Goal: Task Accomplishment & Management: Use online tool/utility

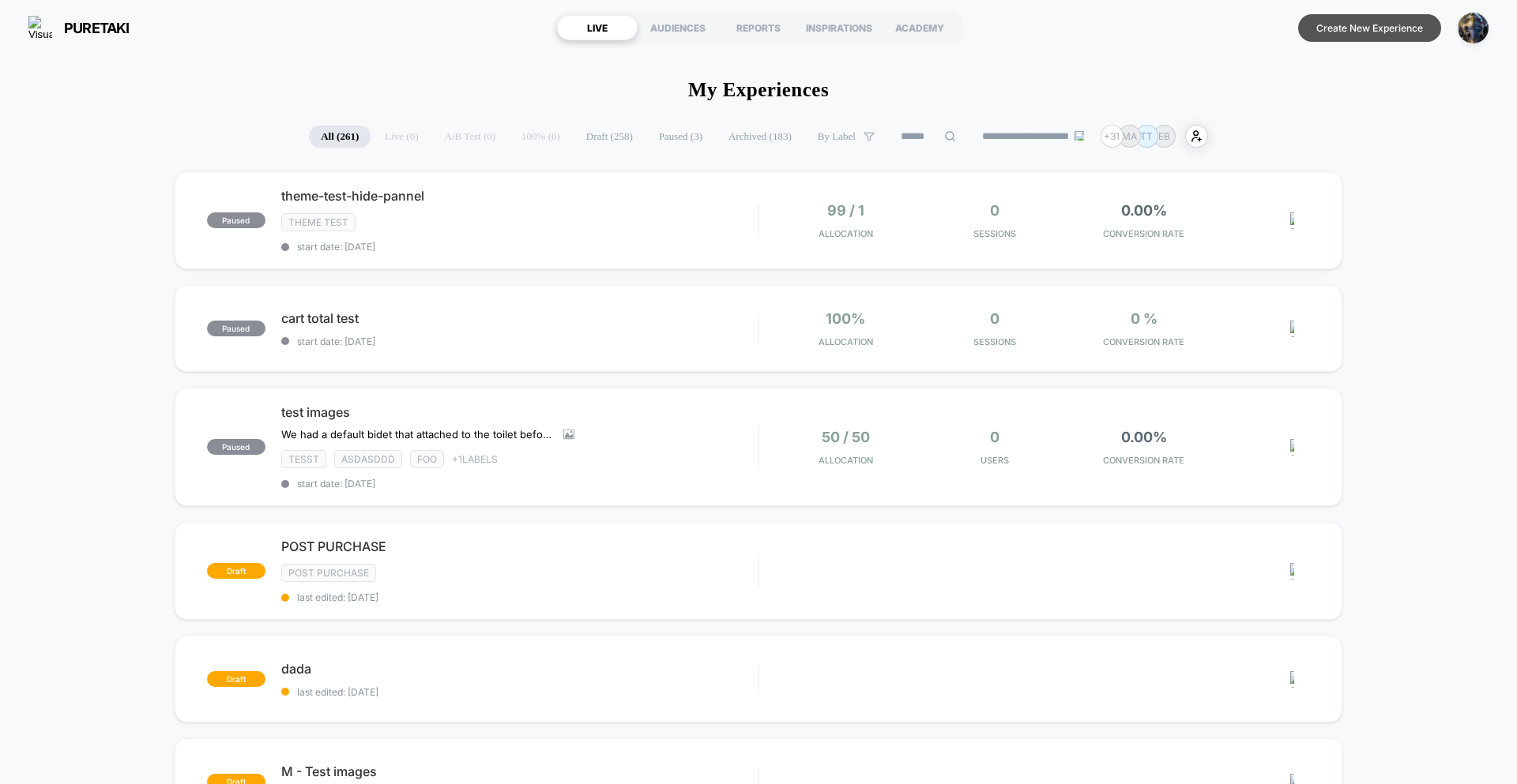
click at [1344, 37] on button "Create New Experience" at bounding box center [1369, 27] width 143 height 27
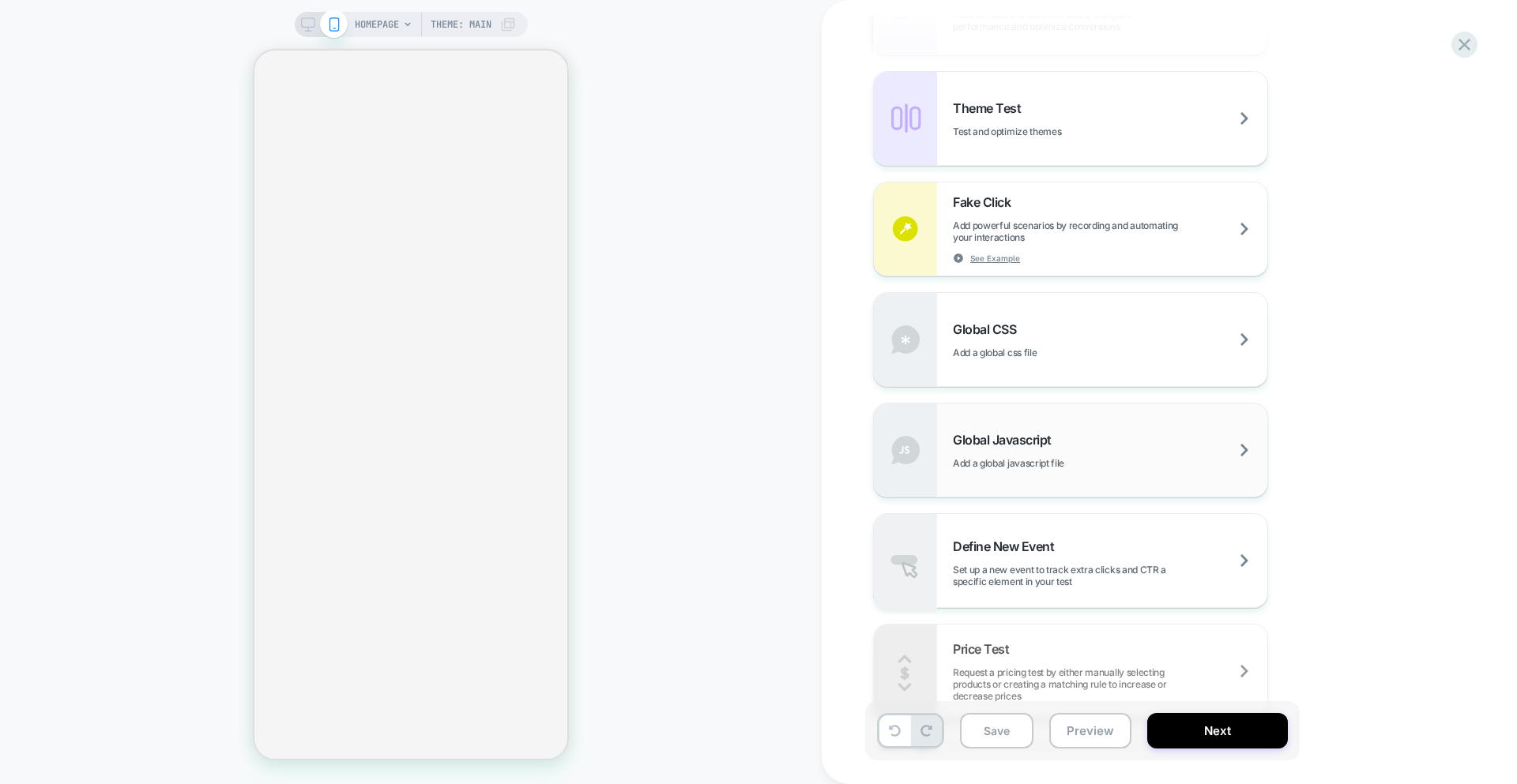
scroll to position [876, 0]
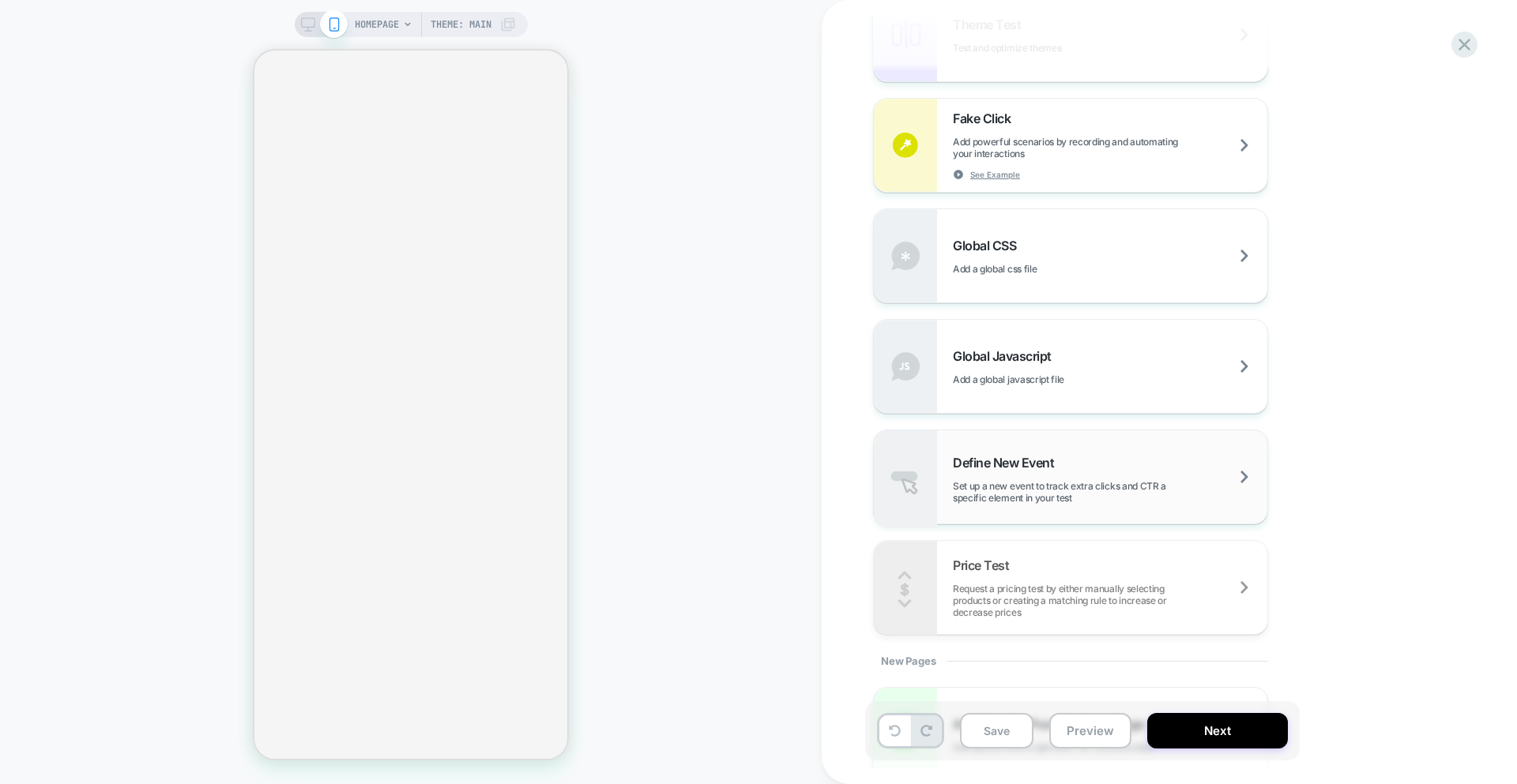
click at [1089, 490] on span "Set up a new event to track extra clicks and CTR a specific element in your test" at bounding box center [1109, 492] width 314 height 23
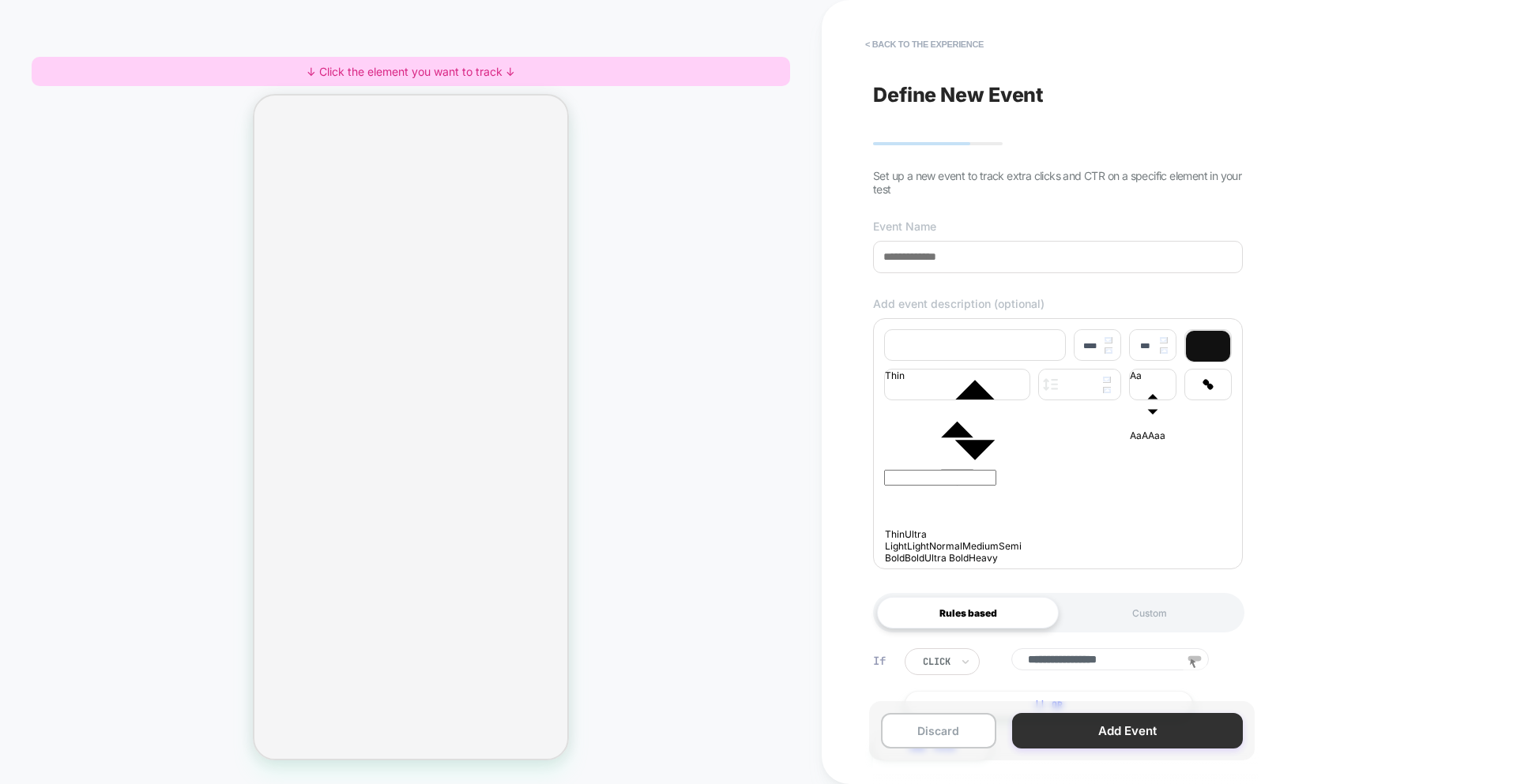
click at [1104, 735] on button "Add Event" at bounding box center [1127, 731] width 231 height 36
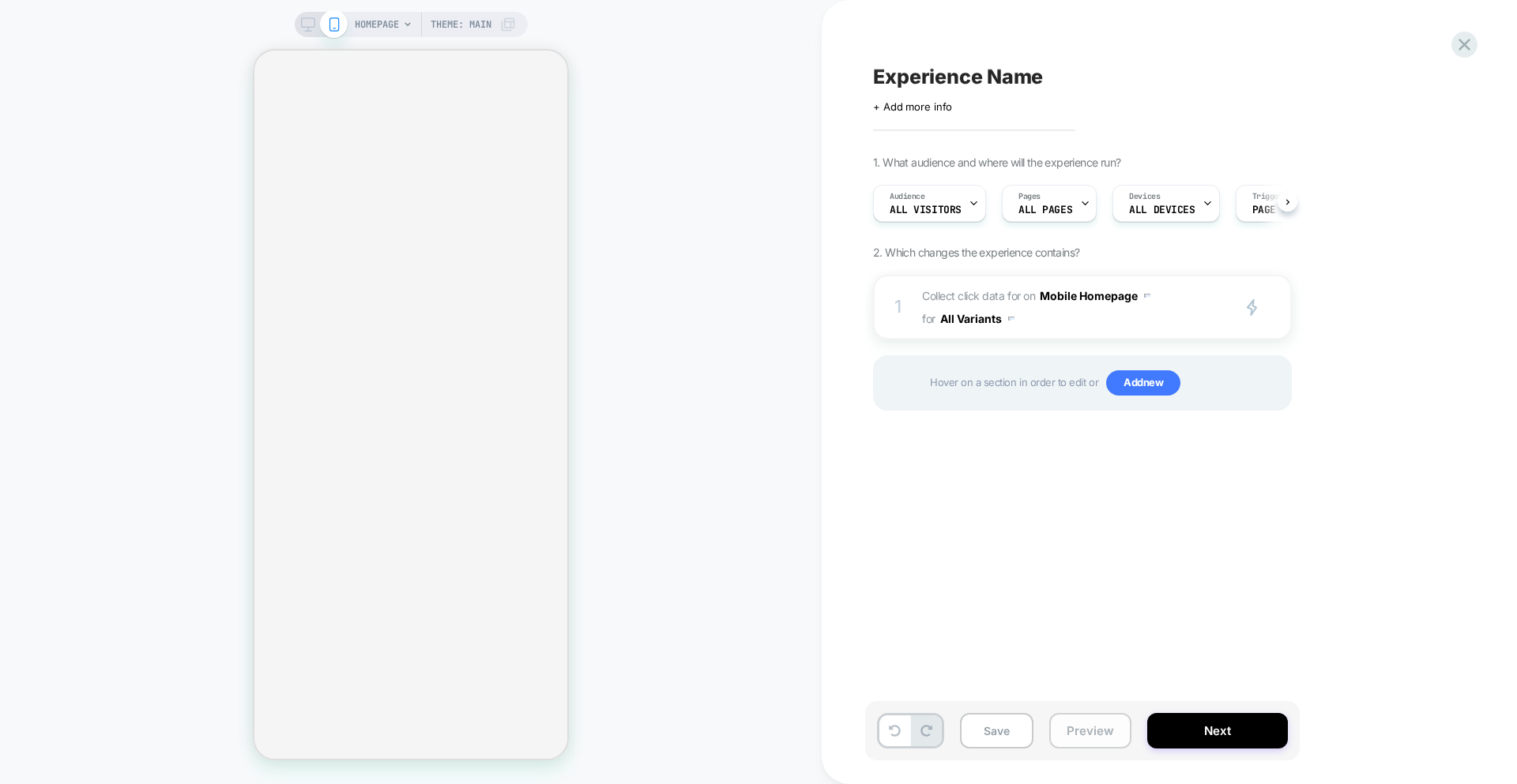
scroll to position [0, 1]
click at [1004, 728] on button "Save" at bounding box center [997, 731] width 73 height 36
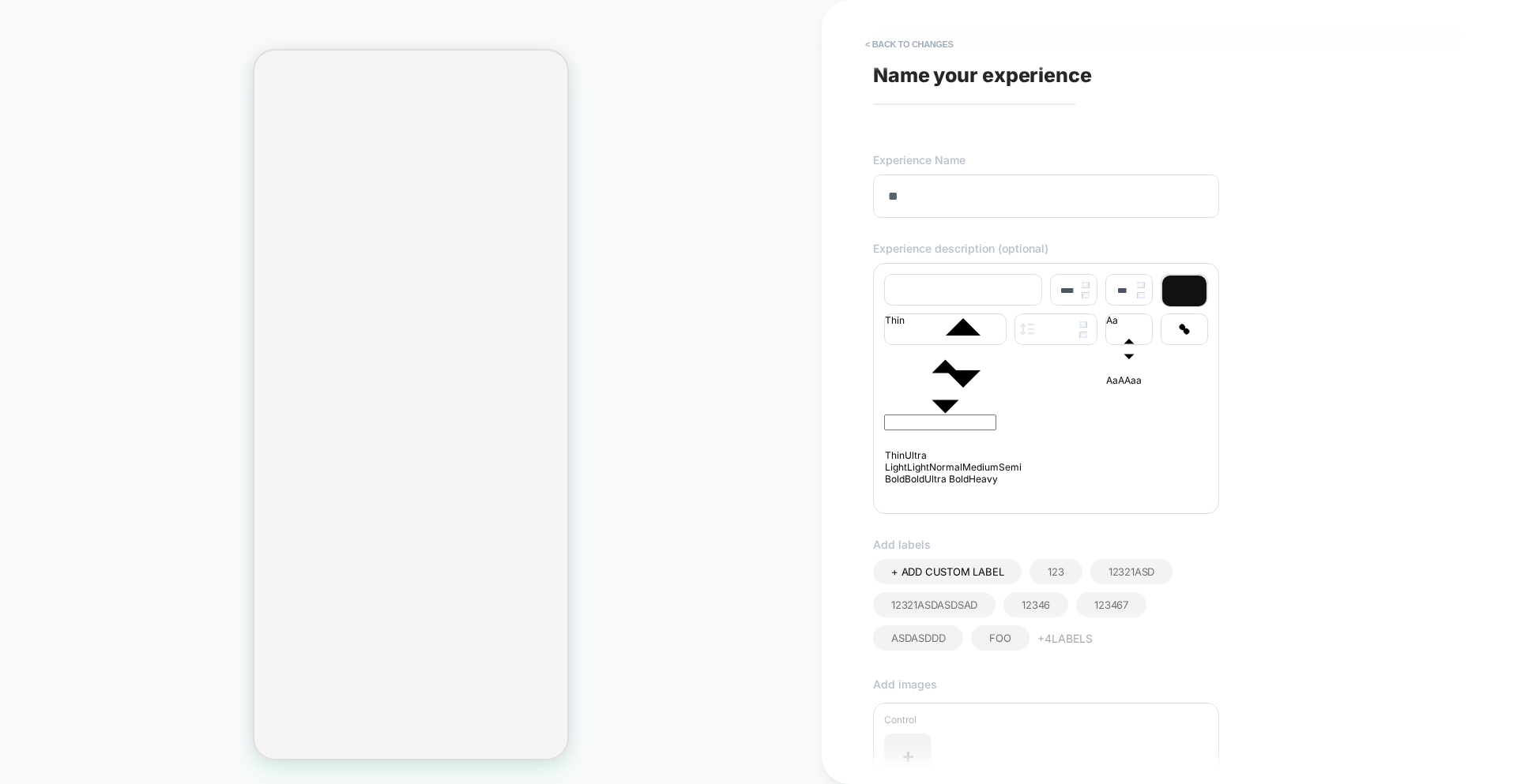
type input "**"
click at [981, 390] on p at bounding box center [1046, 386] width 324 height 8
type input "****"
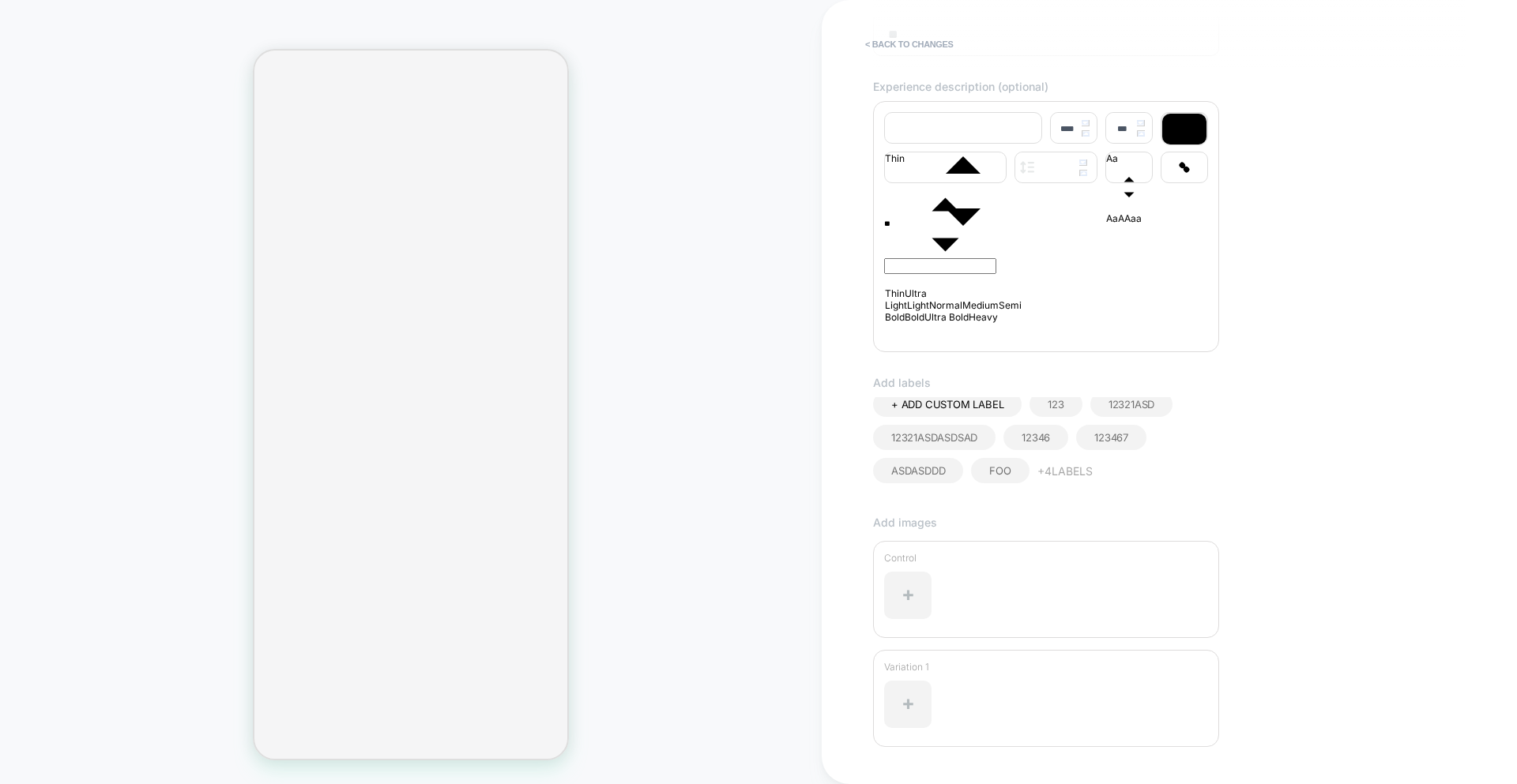
scroll to position [286, 0]
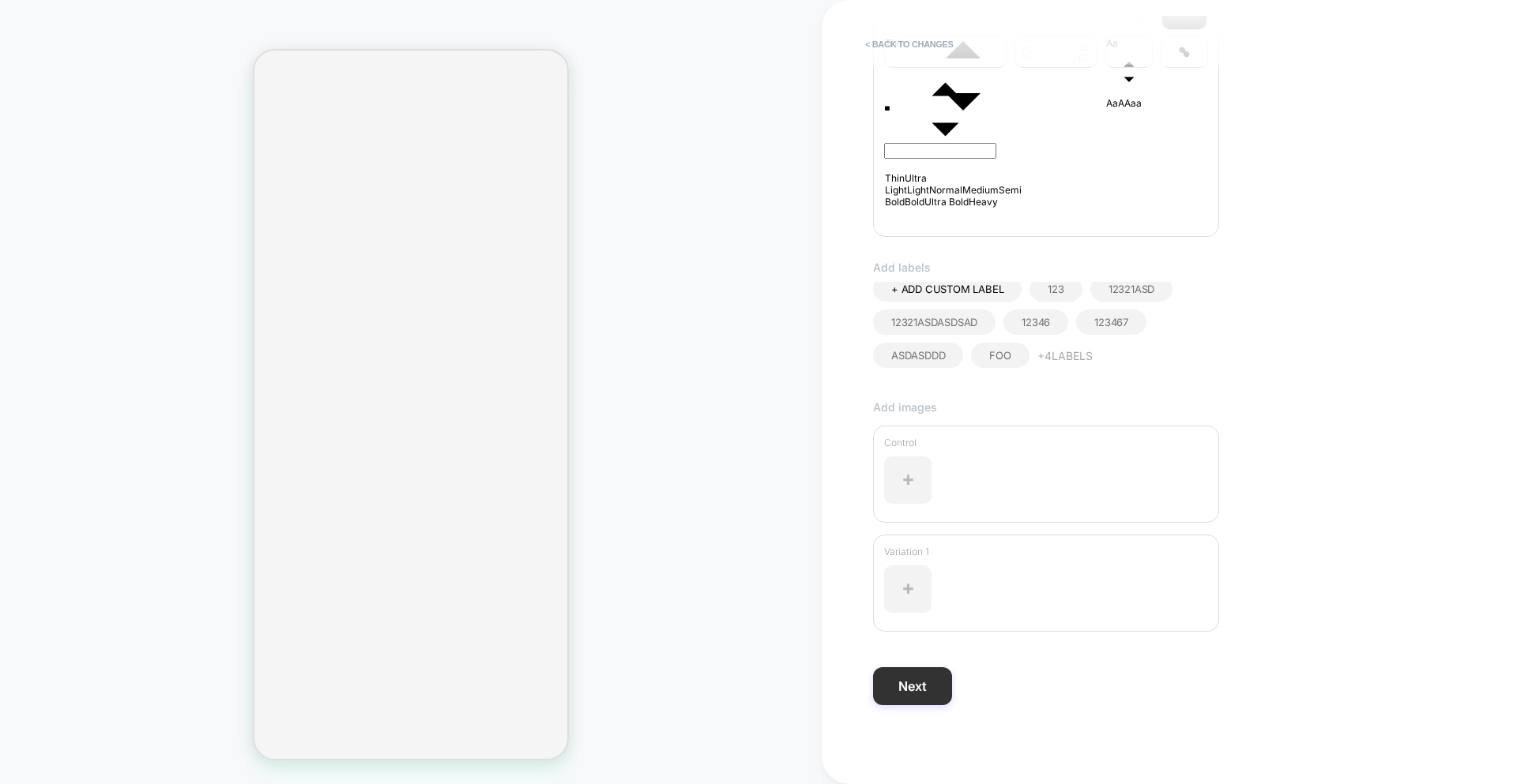
click at [930, 697] on button "Next" at bounding box center [912, 686] width 79 height 37
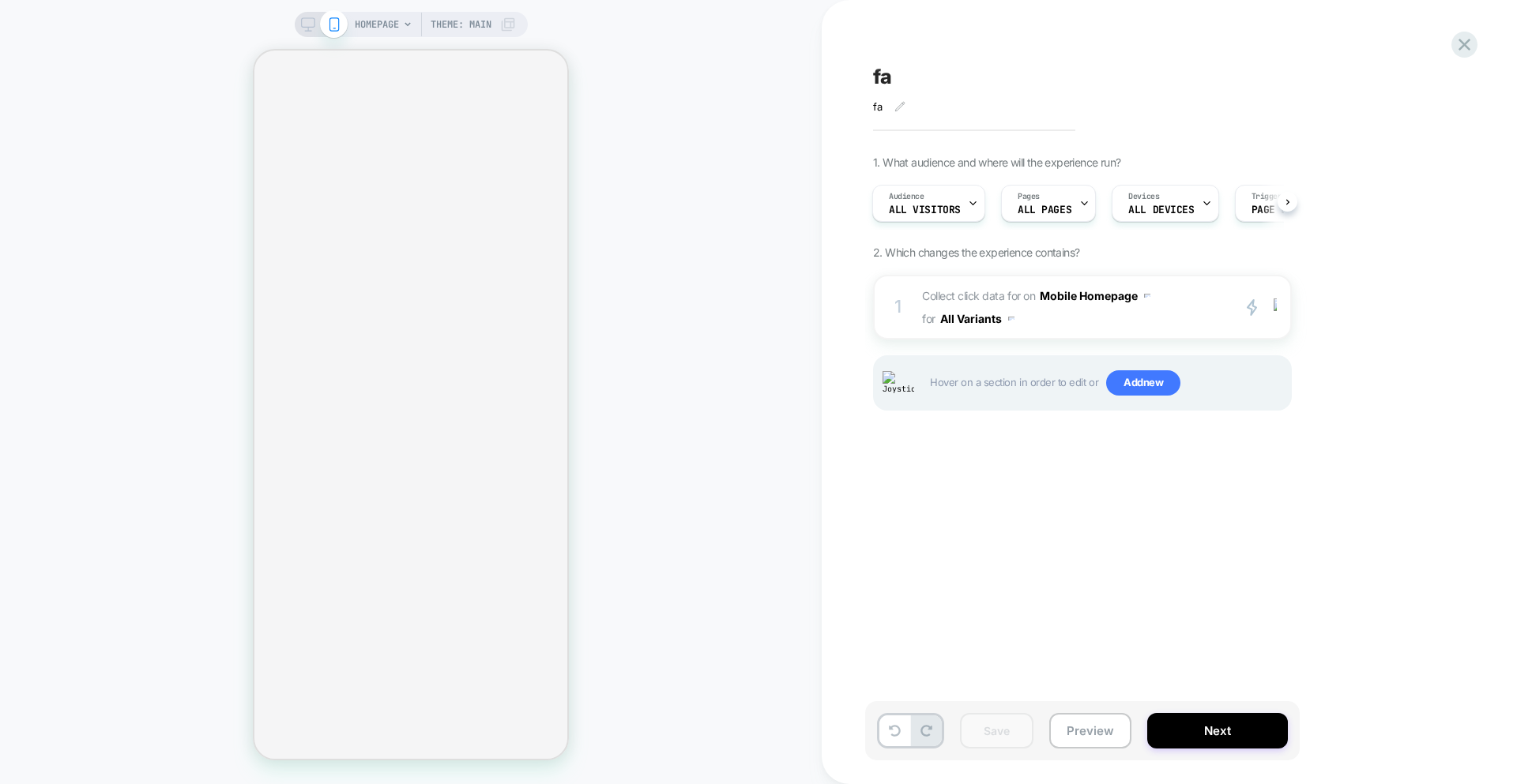
scroll to position [0, 4]
click at [1458, 50] on icon at bounding box center [1464, 45] width 22 height 22
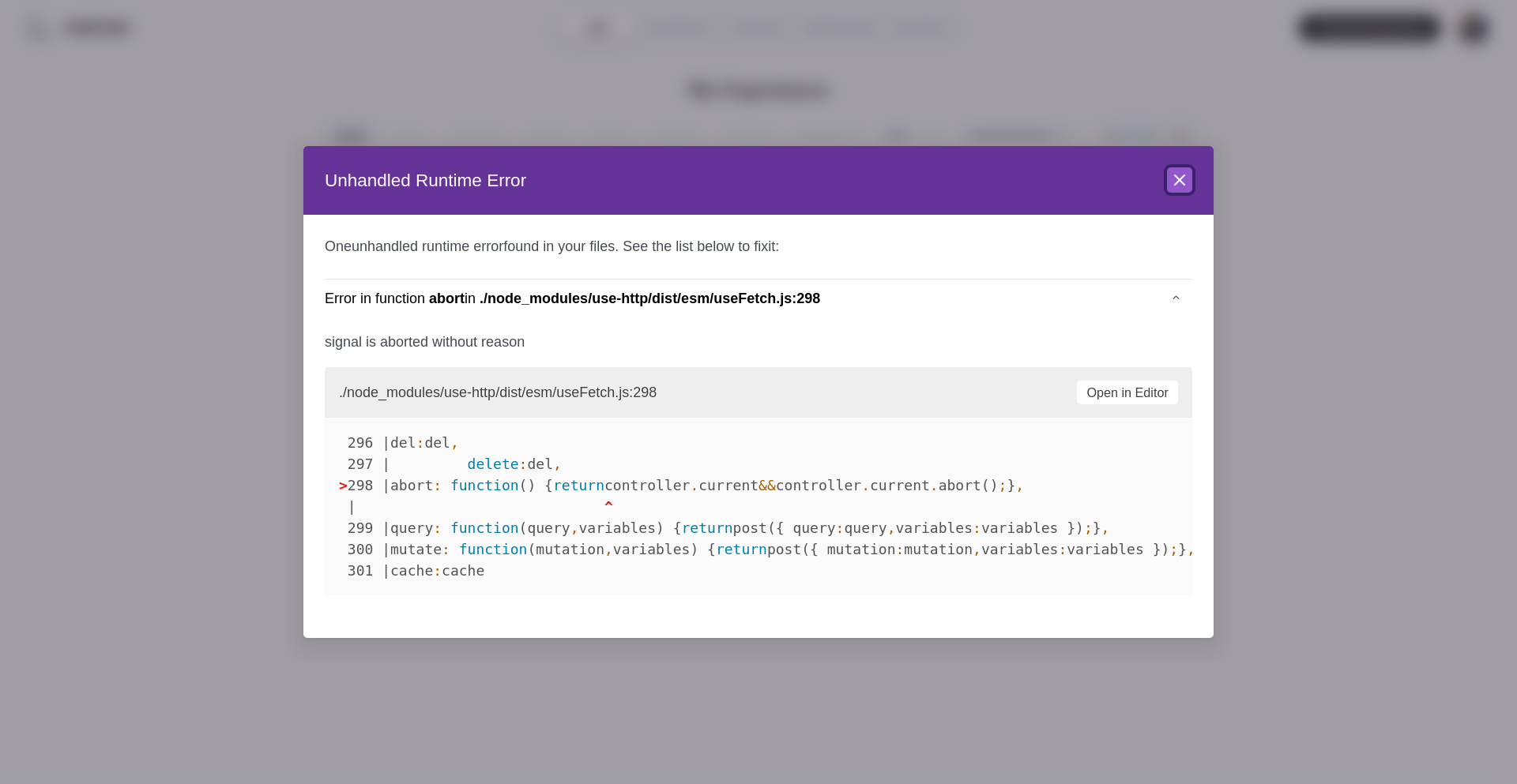
click at [1172, 177] on icon at bounding box center [1179, 180] width 19 height 19
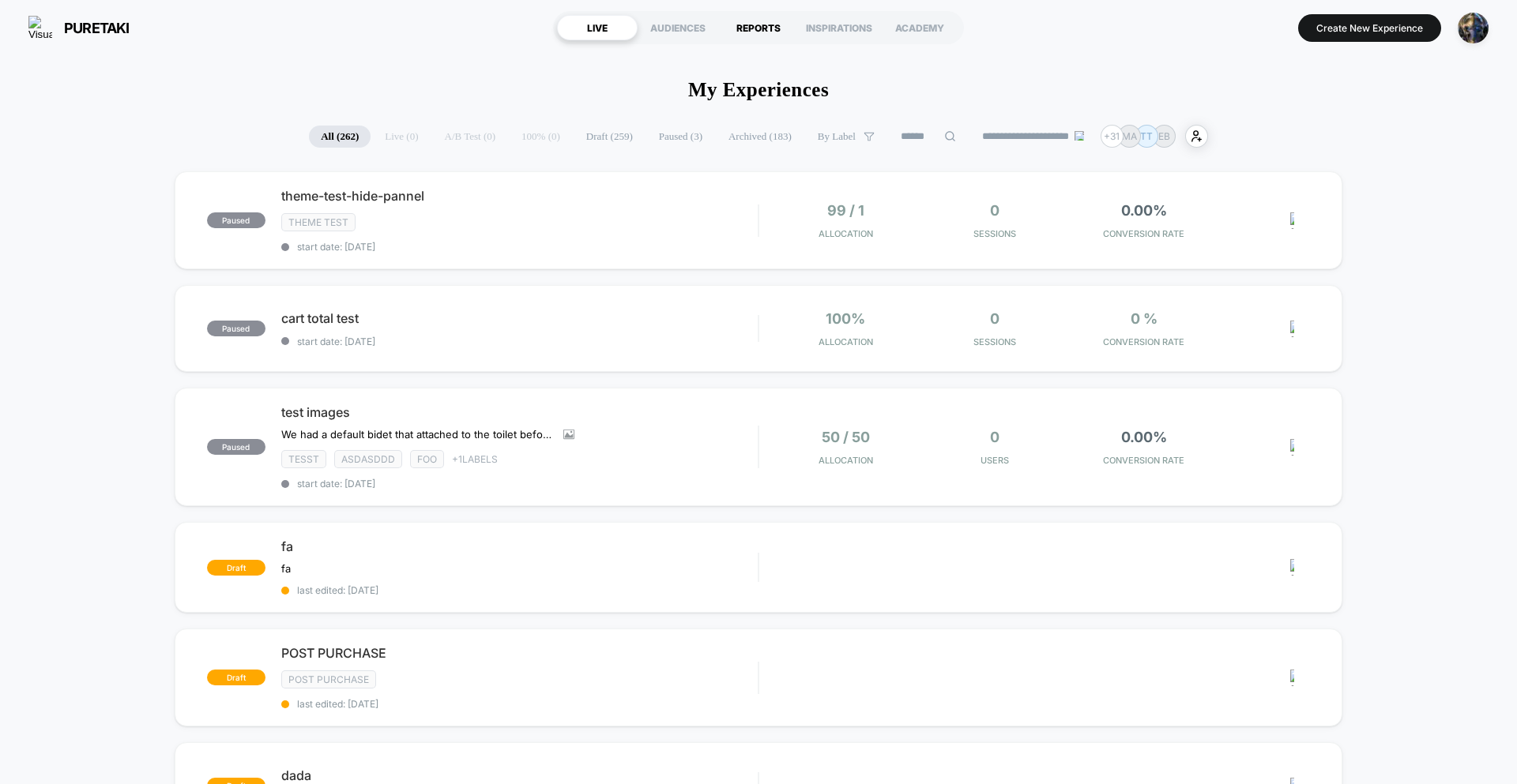
click at [729, 34] on div "REPORTS" at bounding box center [758, 27] width 81 height 25
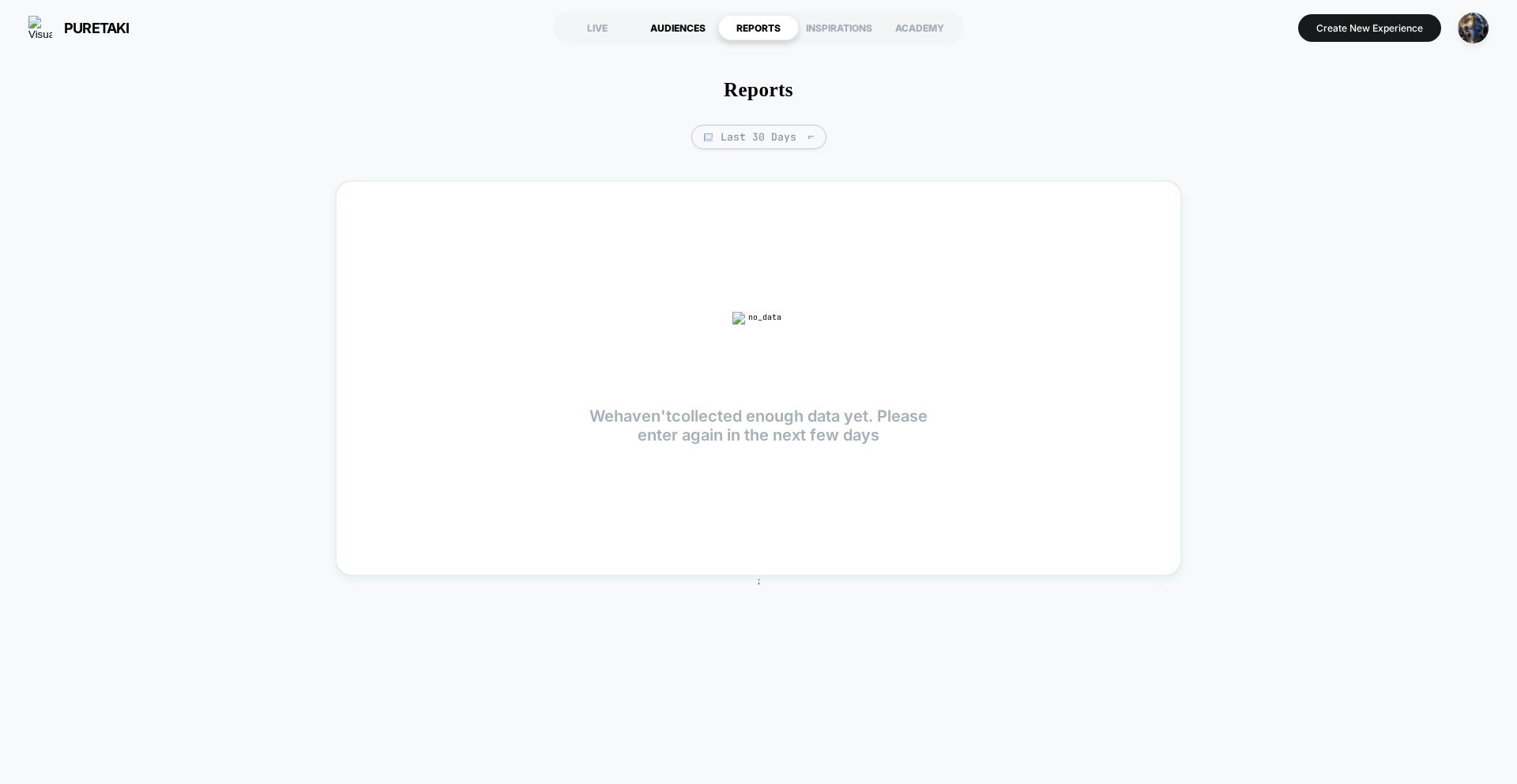
click at [672, 32] on div "AUDIENCES" at bounding box center [678, 27] width 81 height 25
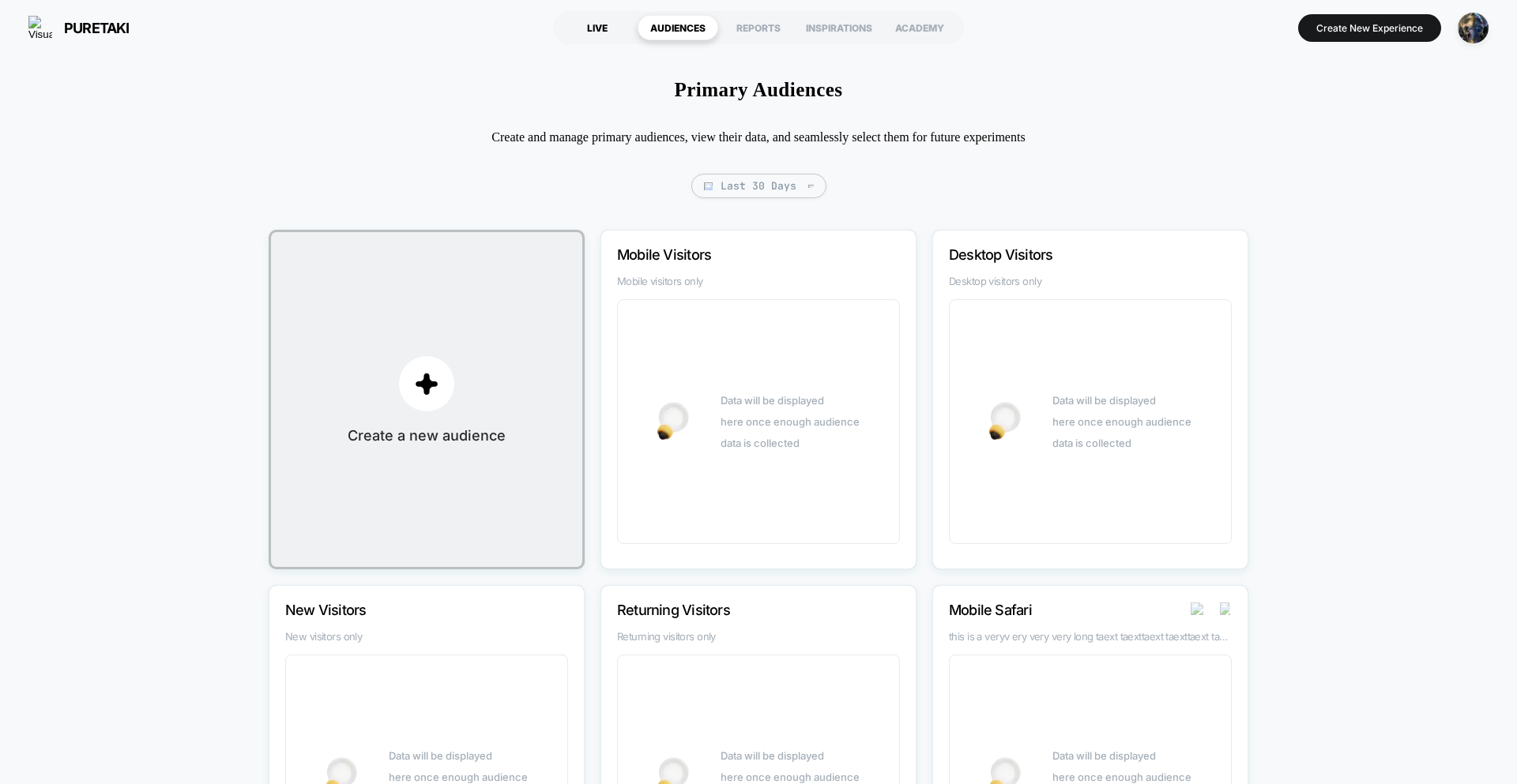
click at [599, 19] on div "LIVE" at bounding box center [597, 27] width 81 height 25
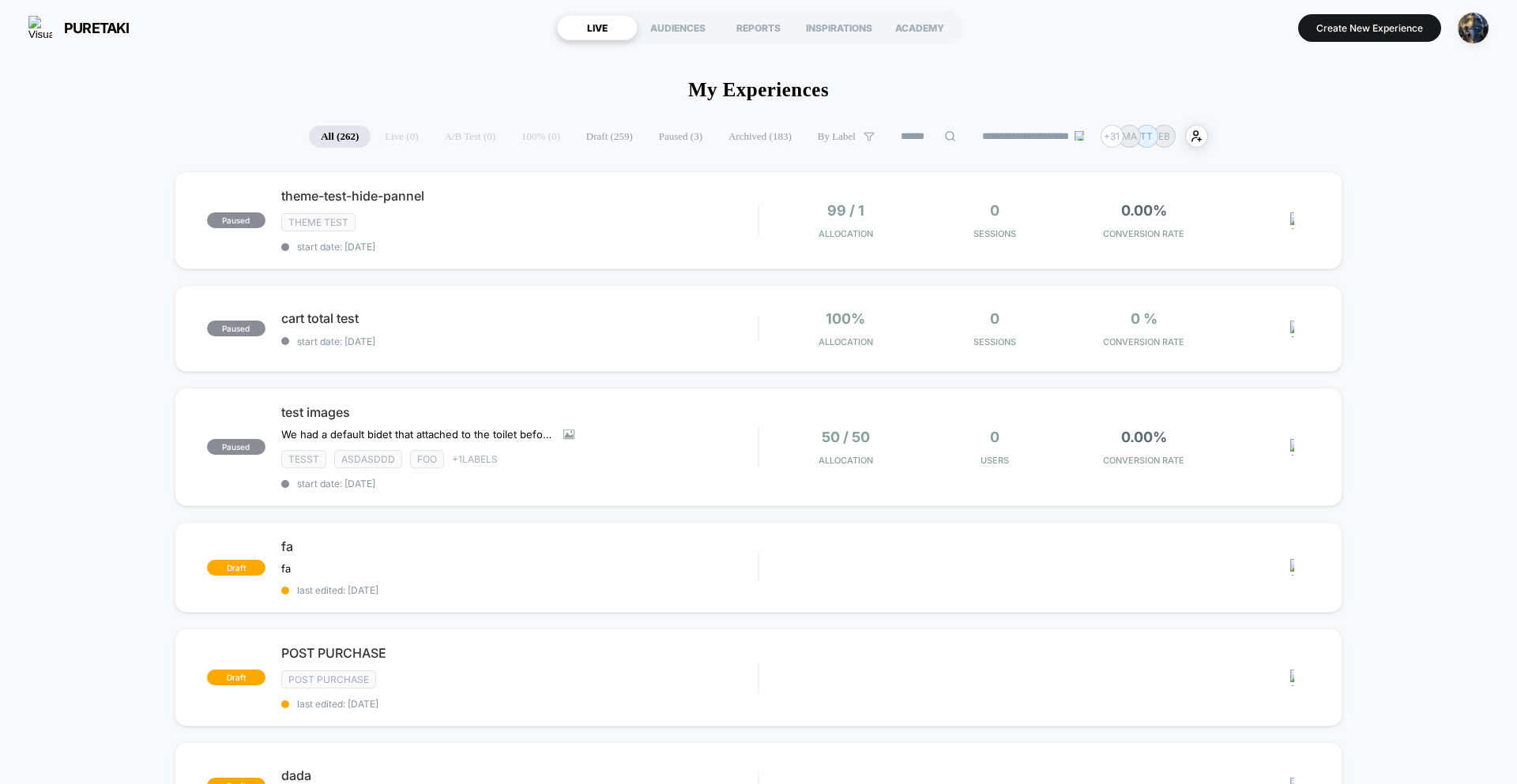
click at [1340, 35] on button "Create New Experience" at bounding box center [1369, 27] width 143 height 27
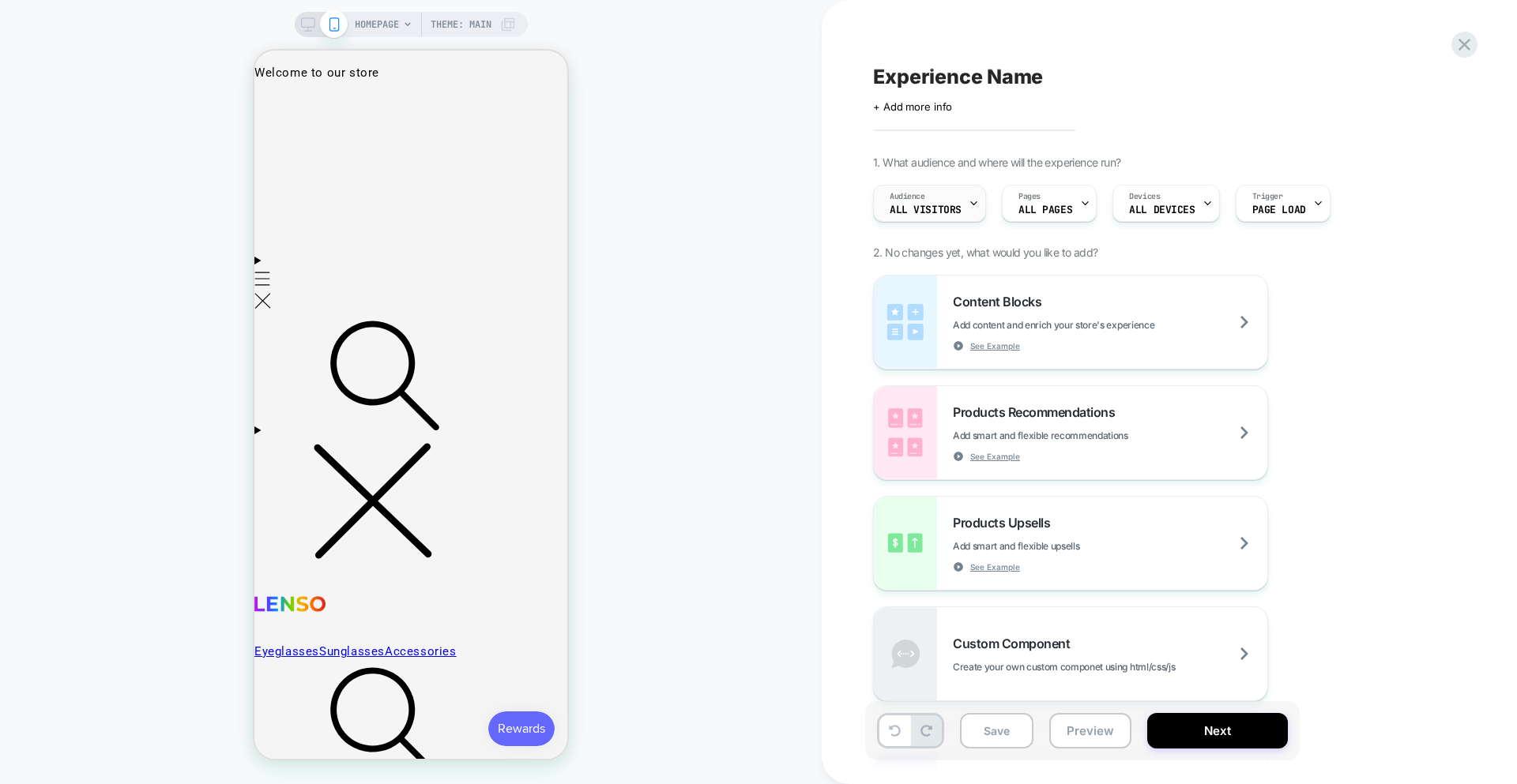
click at [955, 207] on span "All Visitors" at bounding box center [925, 209] width 72 height 11
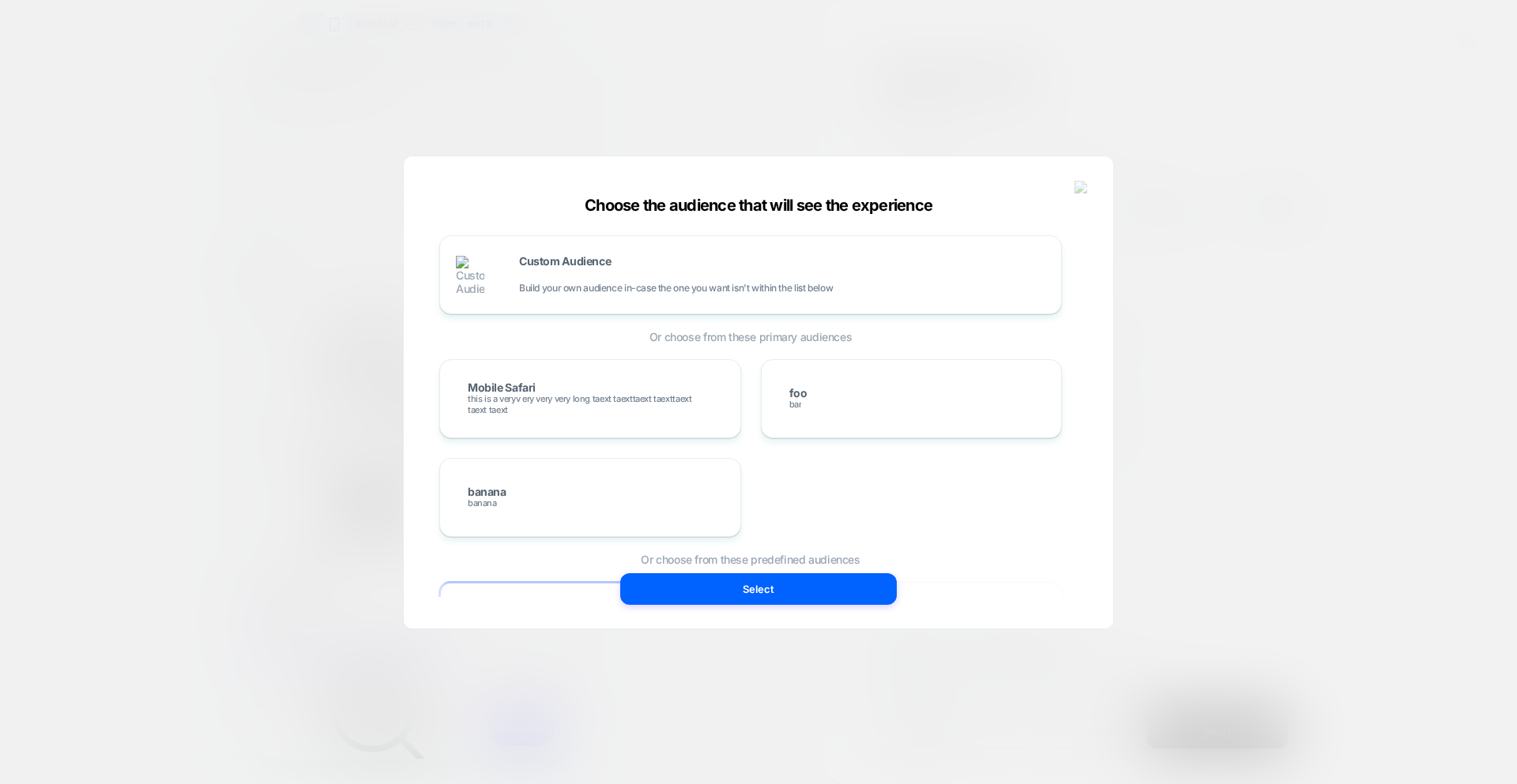
click at [813, 295] on div "Custom Audience Build your own audience in-case the one you want isn't within t…" at bounding box center [750, 274] width 589 height 46
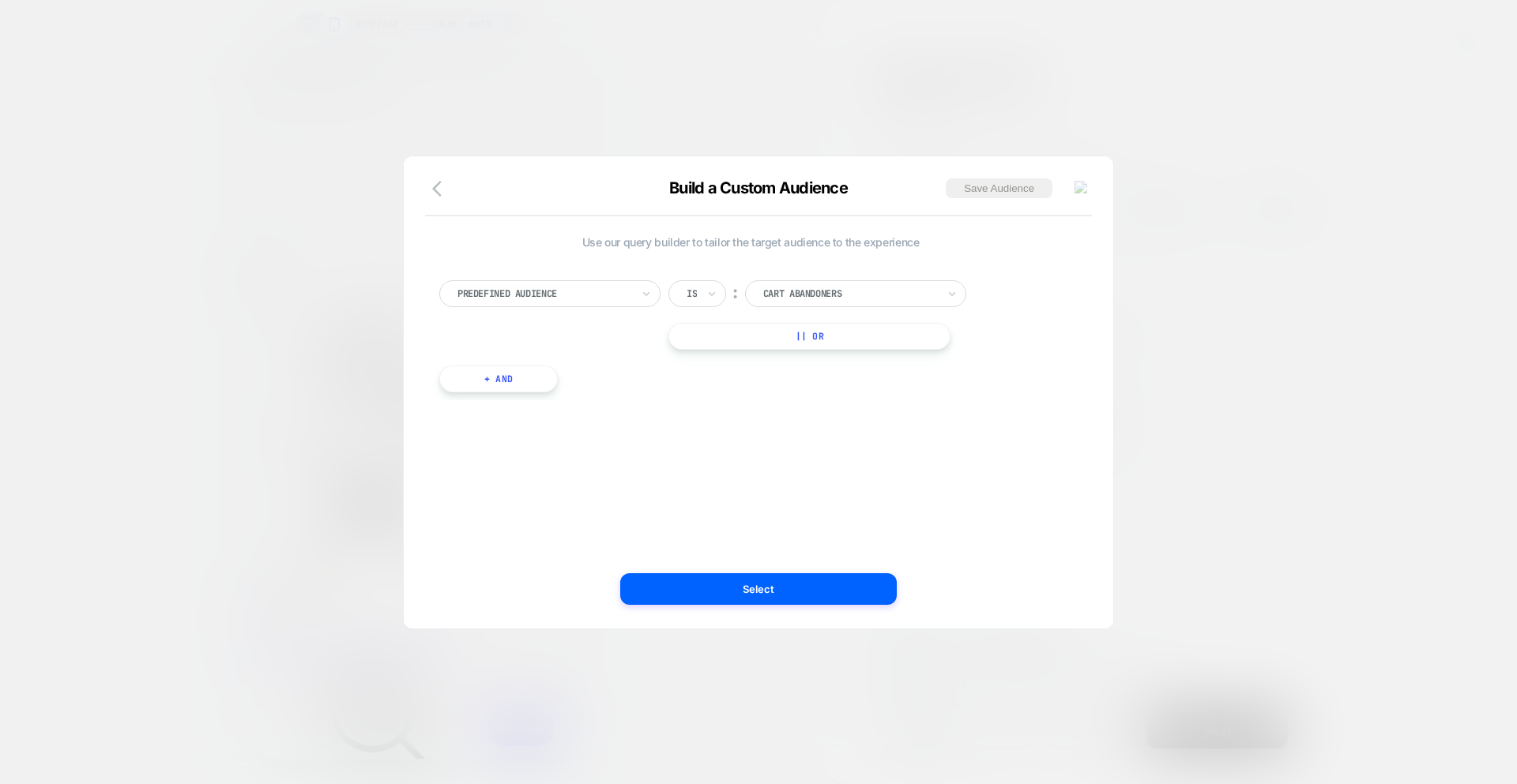
click at [452, 192] on button "button" at bounding box center [442, 189] width 28 height 22
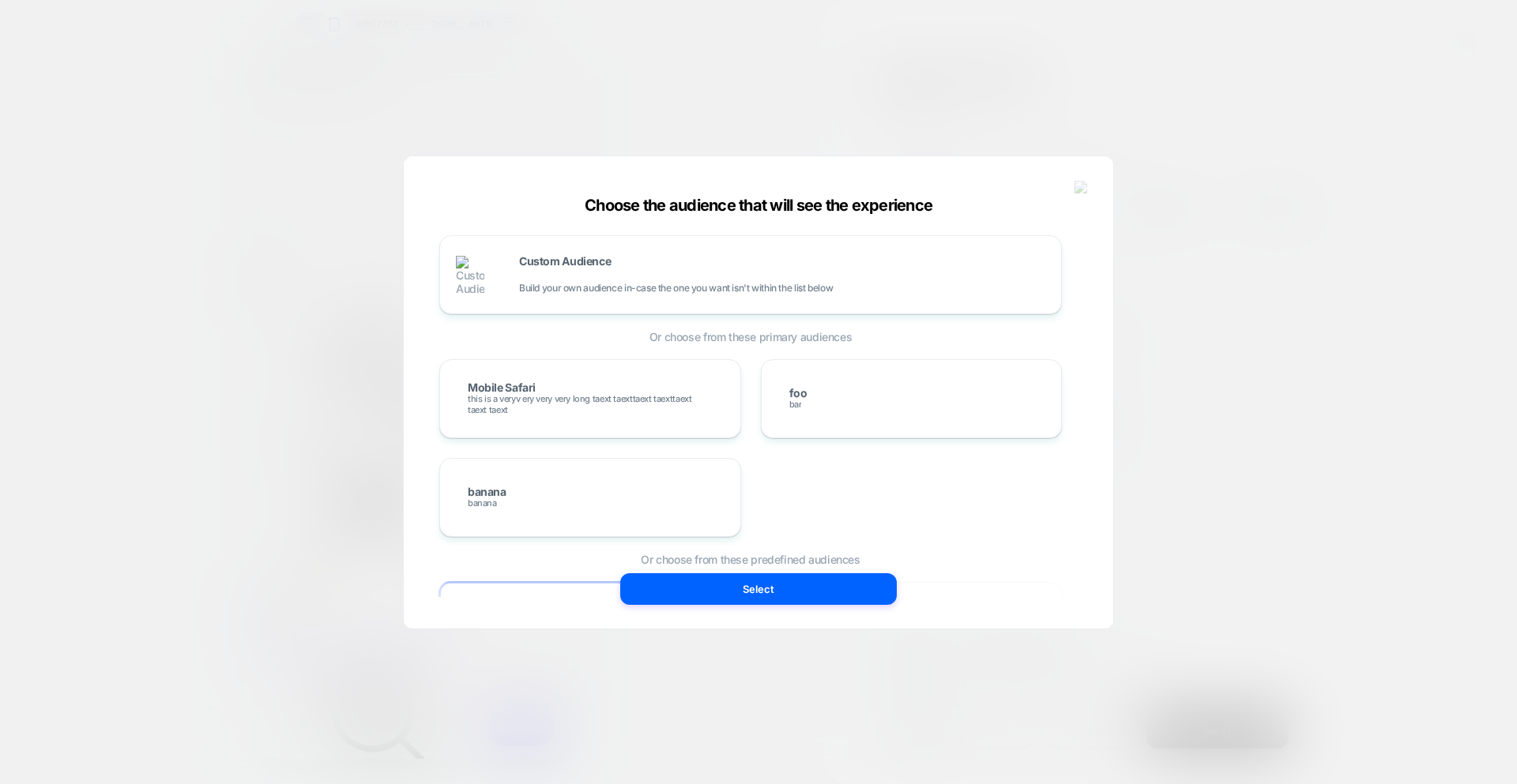
click at [1084, 188] on img at bounding box center [1081, 187] width 14 height 13
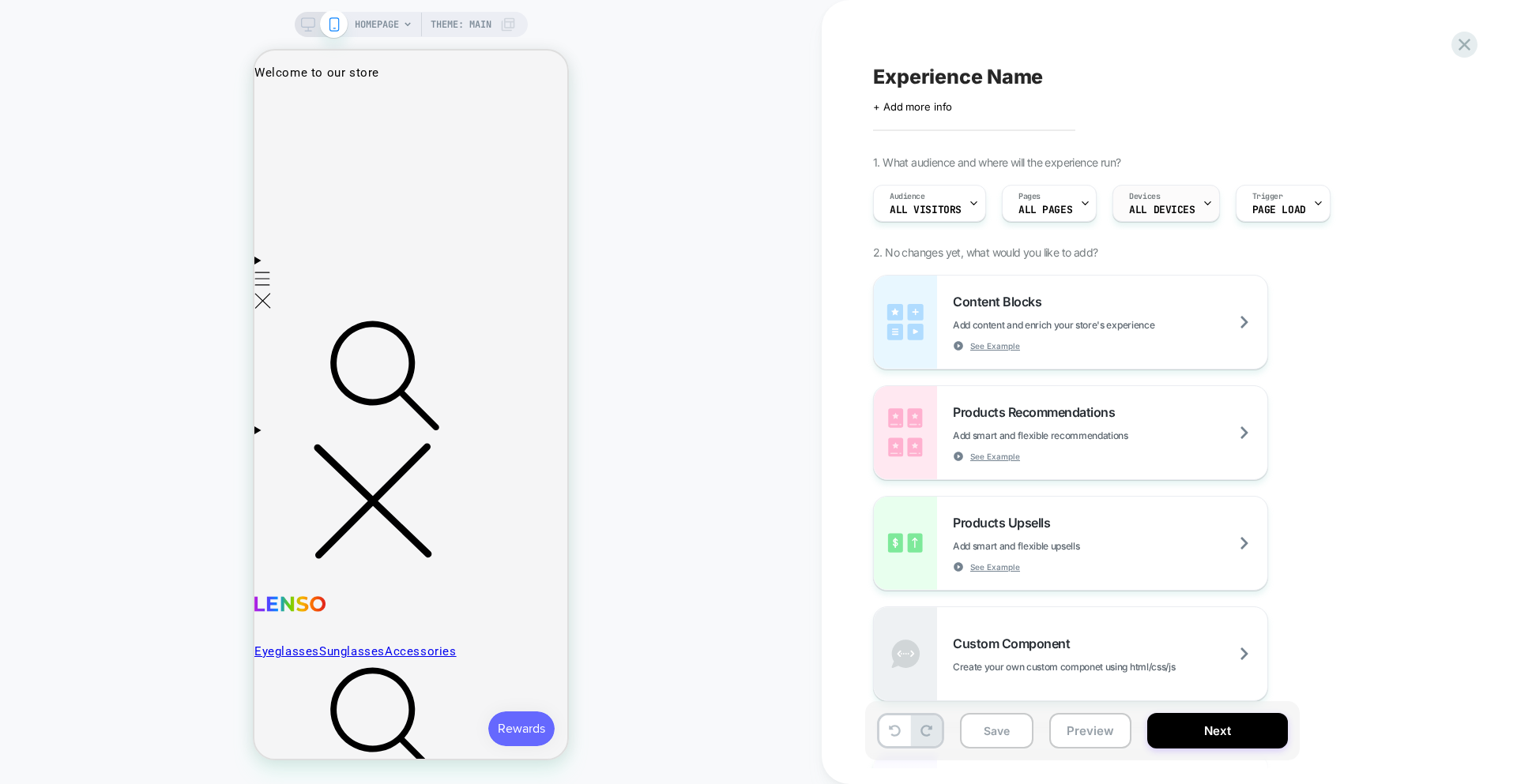
click at [1154, 212] on span "ALL DEVICES" at bounding box center [1161, 209] width 66 height 11
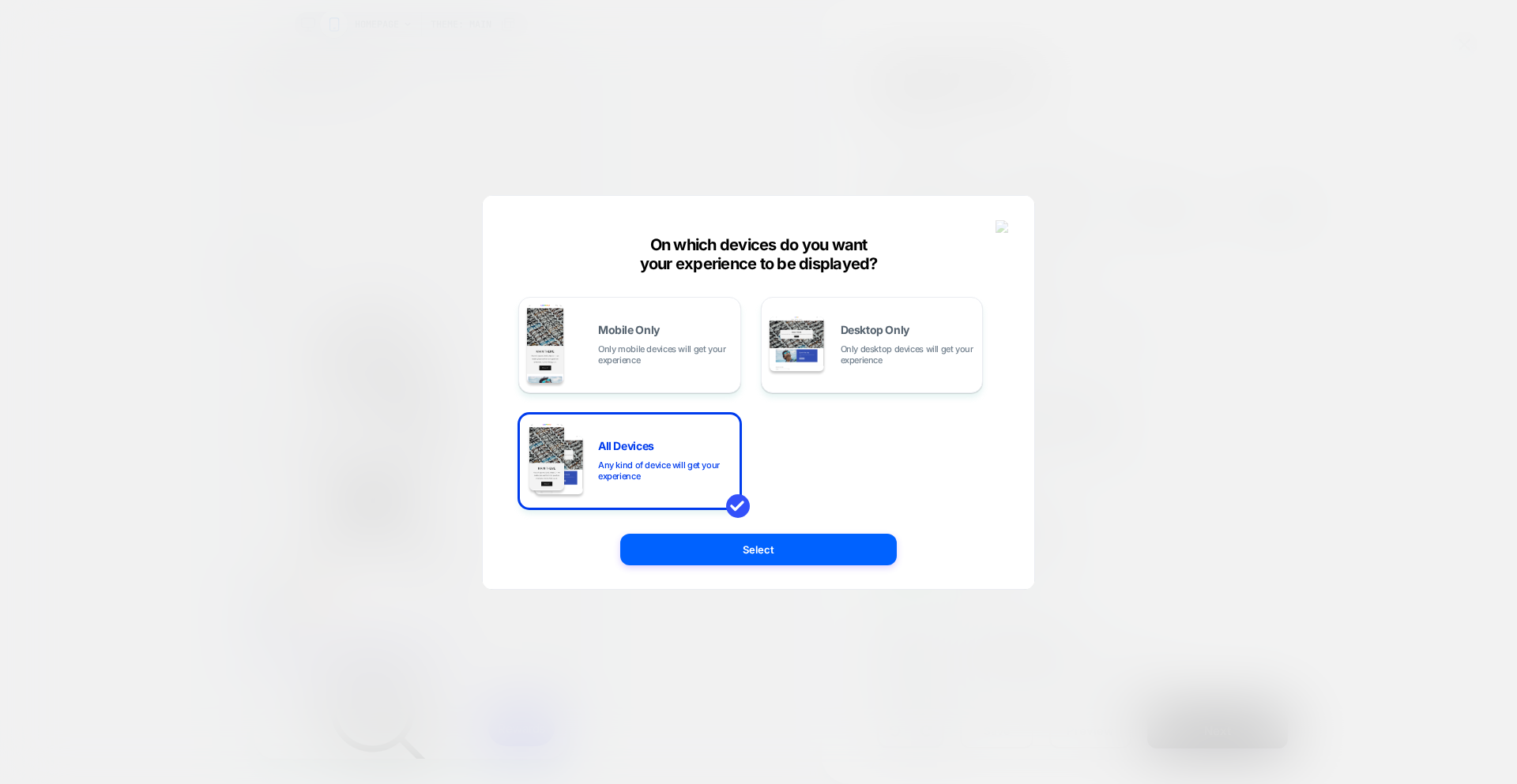
click at [1004, 227] on img at bounding box center [1002, 227] width 14 height 13
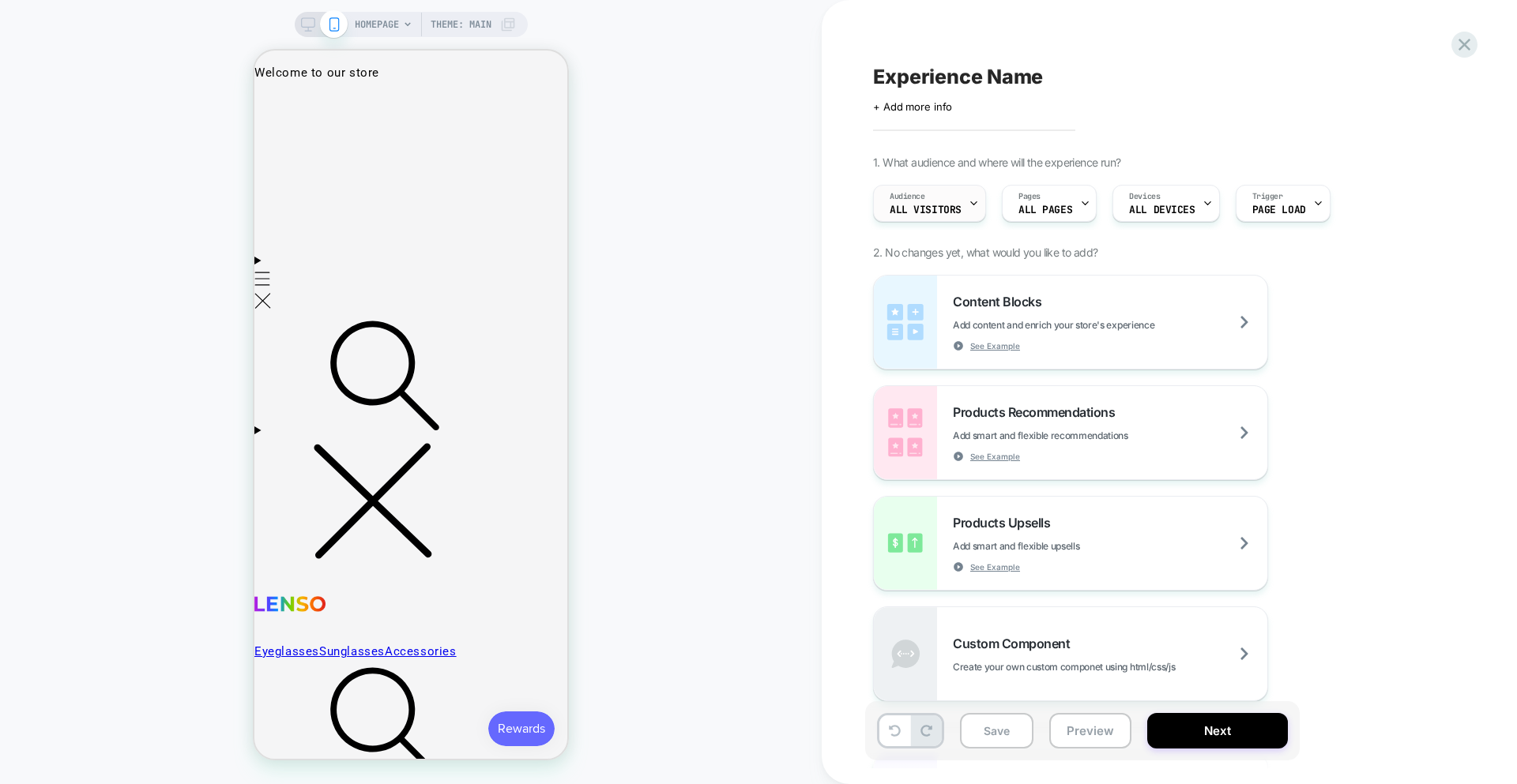
click at [936, 210] on span "All Visitors" at bounding box center [925, 209] width 72 height 11
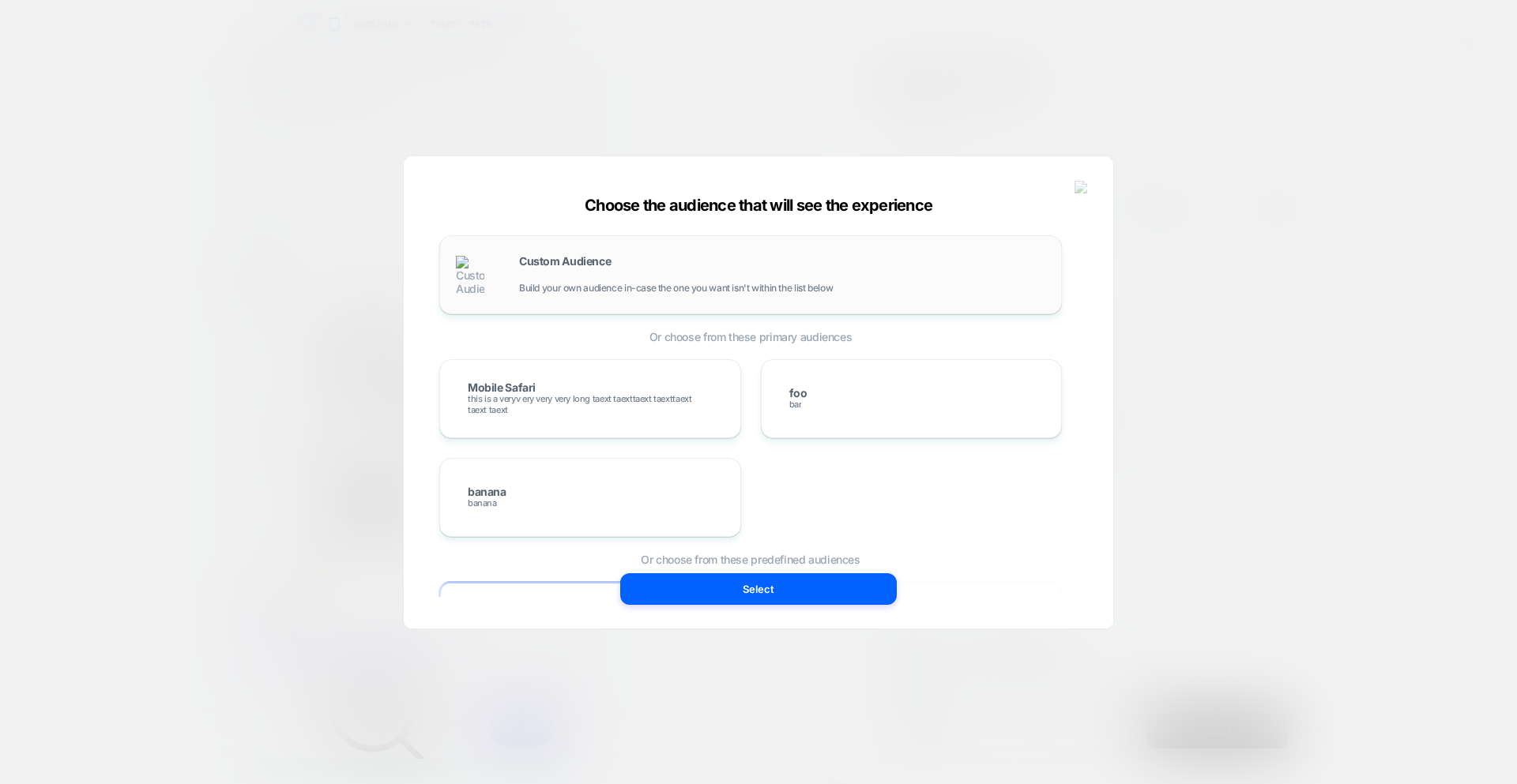
click at [736, 288] on span "Build your own audience in-case the one you want isn't within the list below" at bounding box center [676, 287] width 313 height 11
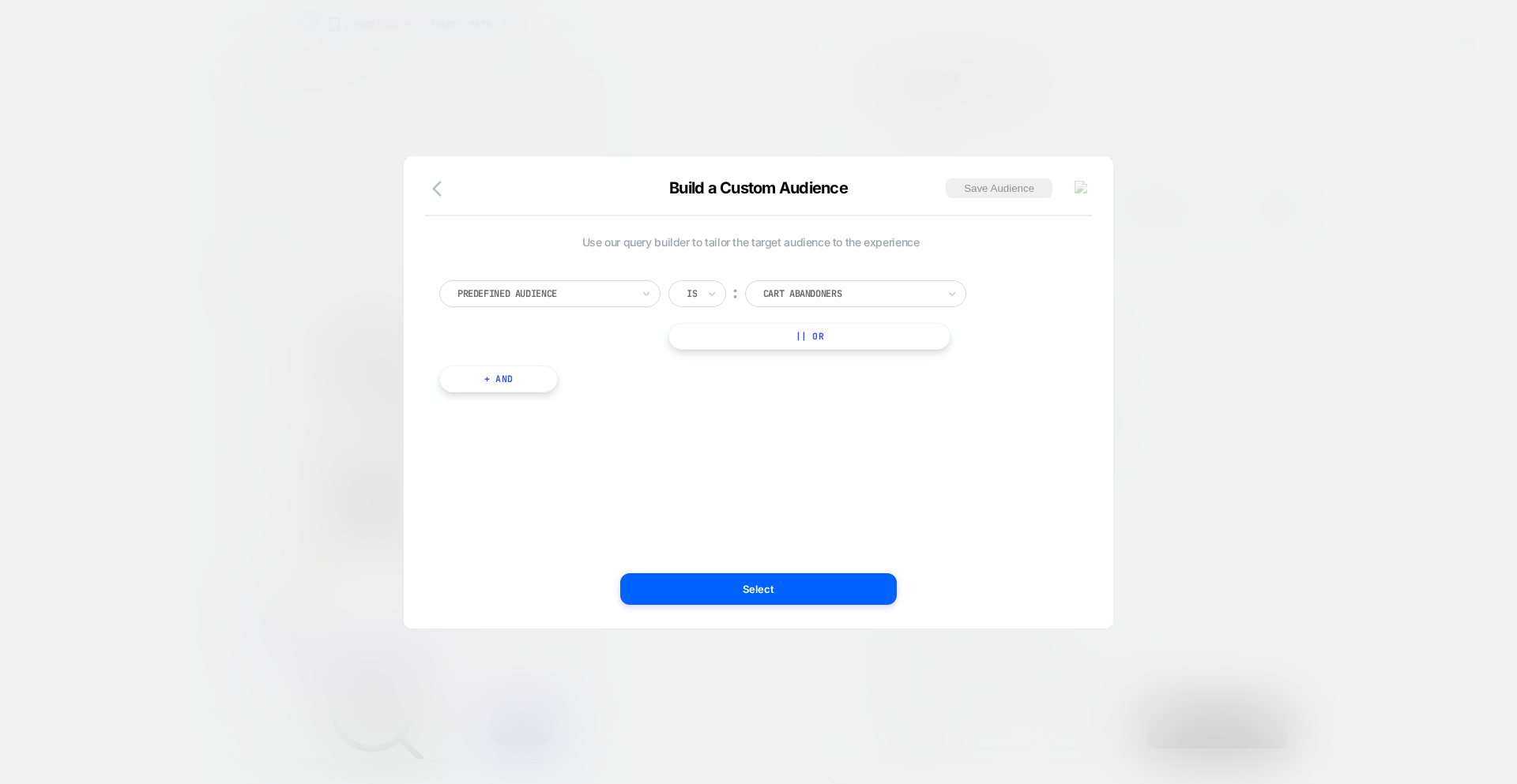
click at [431, 192] on button "button" at bounding box center [442, 189] width 28 height 22
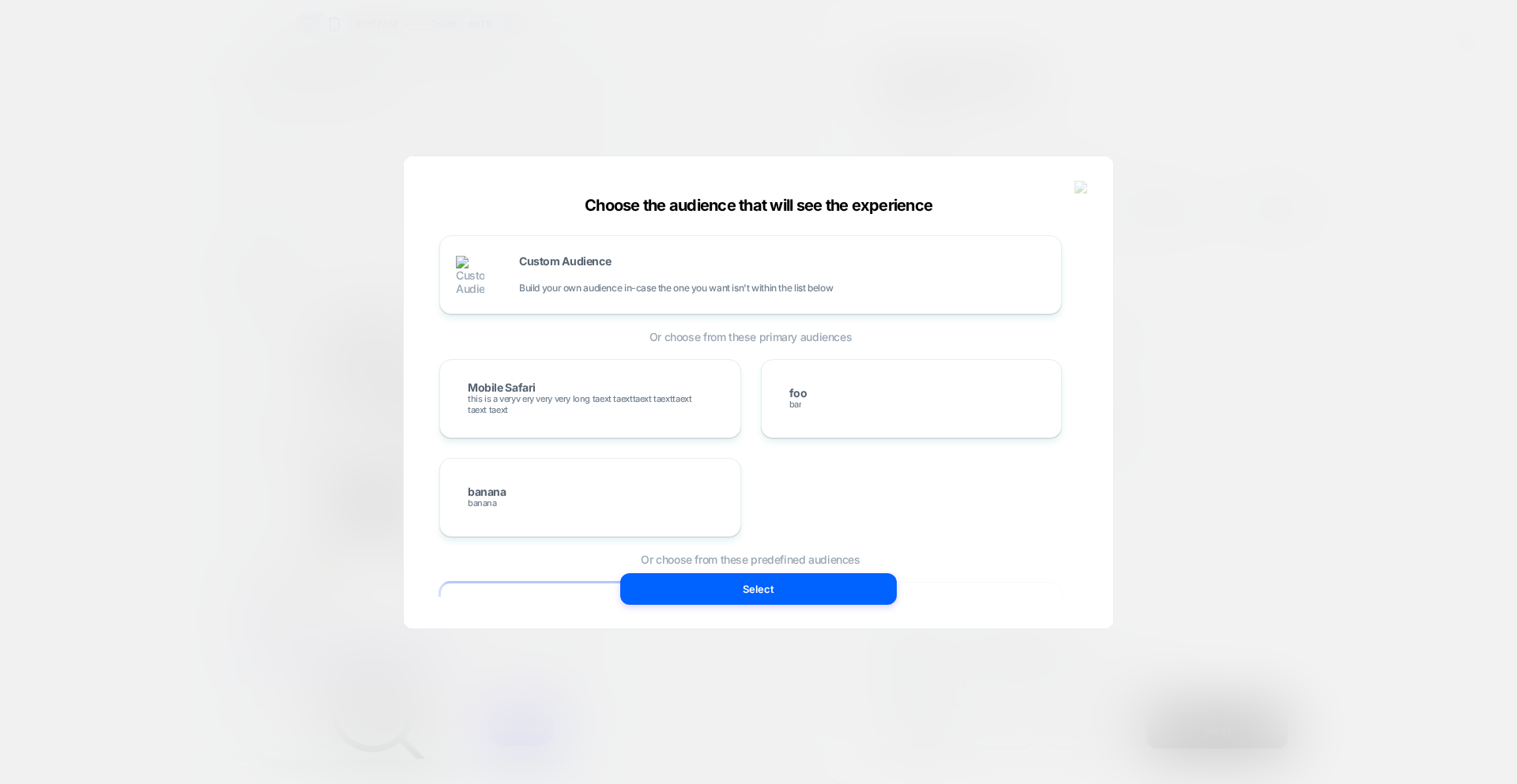
click at [1069, 189] on div "Choose the audience that will see the experience Custom Audience Build your own…" at bounding box center [758, 401] width 709 height 457
click at [1087, 190] on img at bounding box center [1081, 187] width 14 height 13
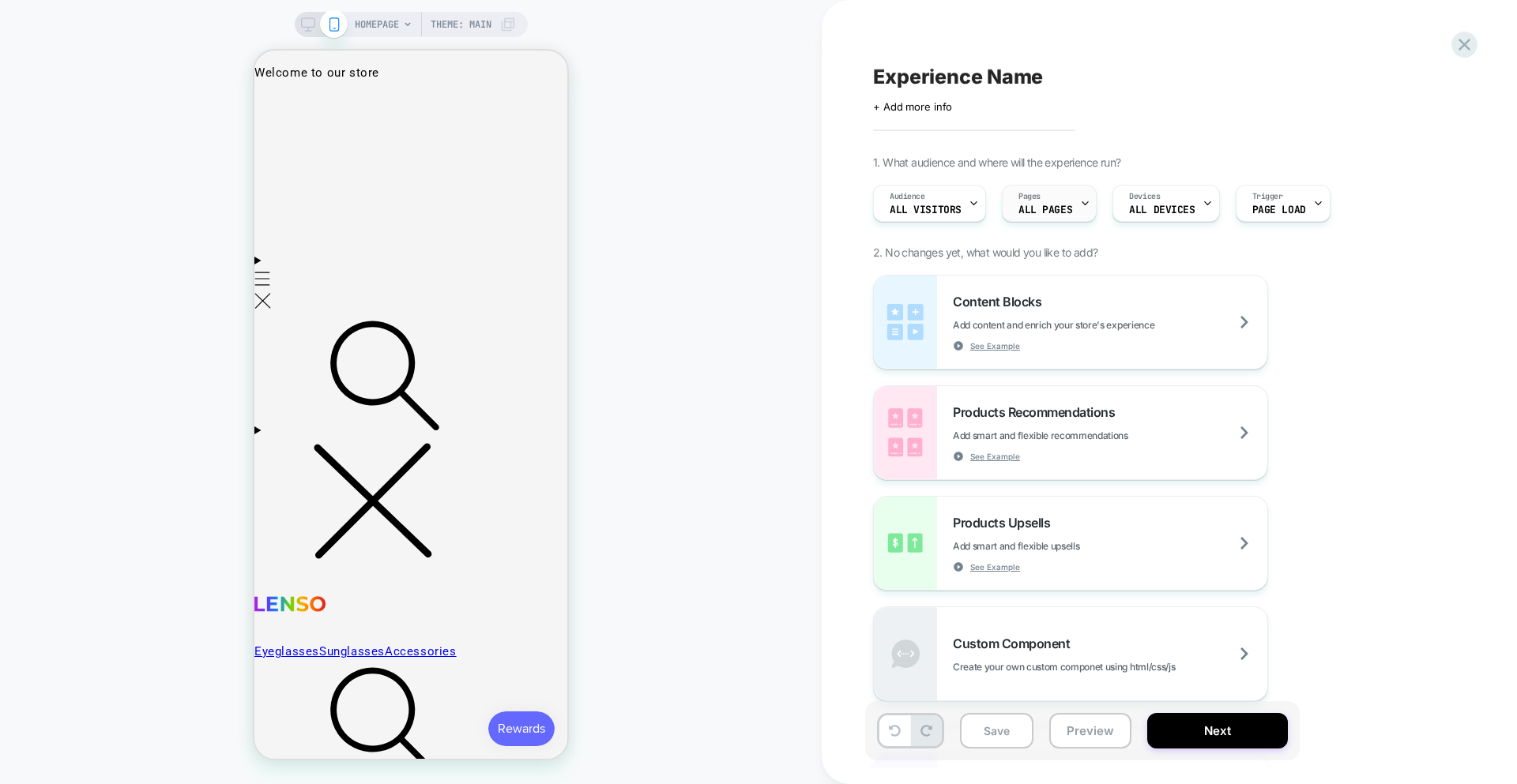
click at [1080, 195] on div at bounding box center [1085, 203] width 10 height 36
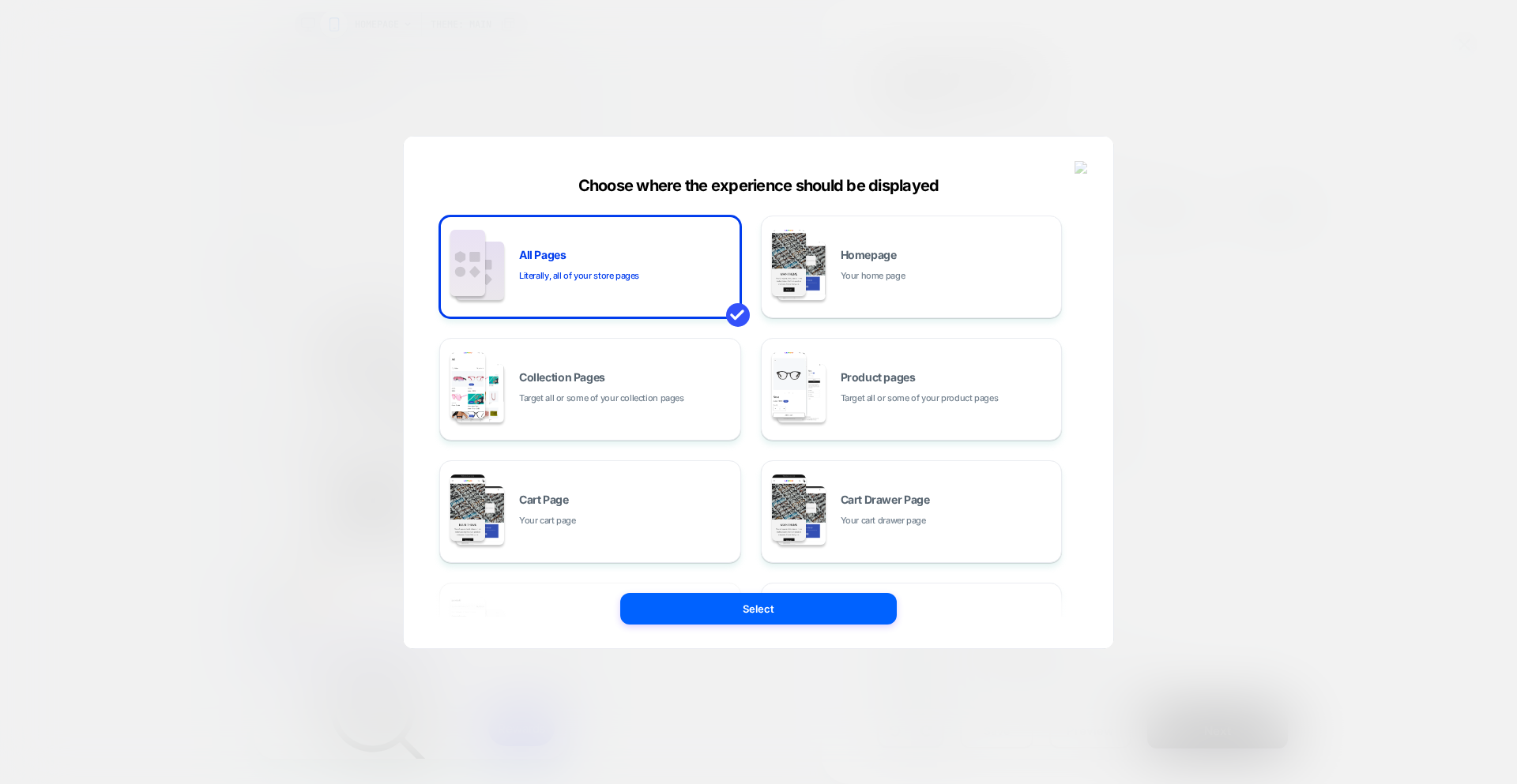
click at [1082, 172] on img at bounding box center [1081, 167] width 14 height 13
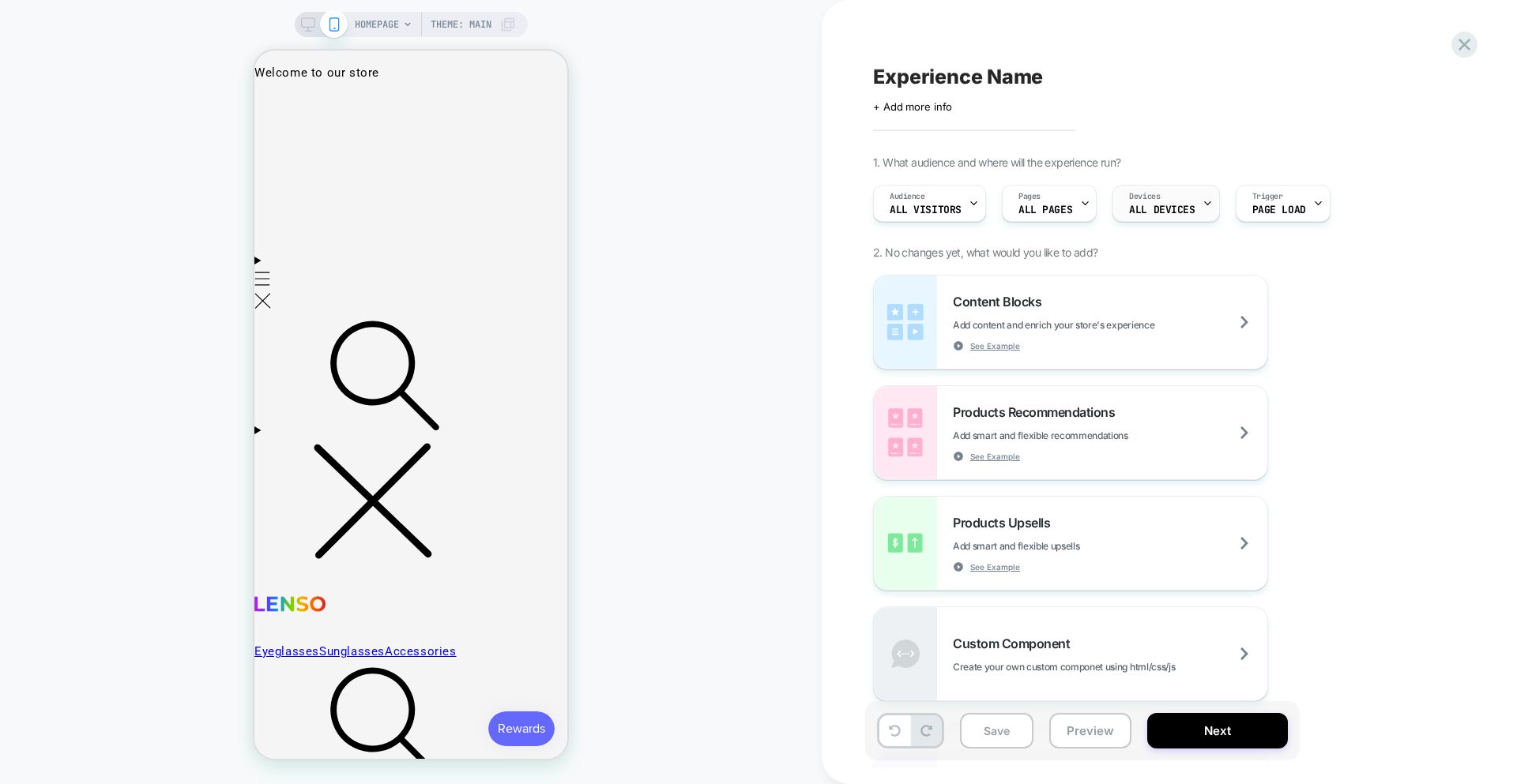
click at [1150, 206] on span "ALL DEVICES" at bounding box center [1161, 209] width 66 height 11
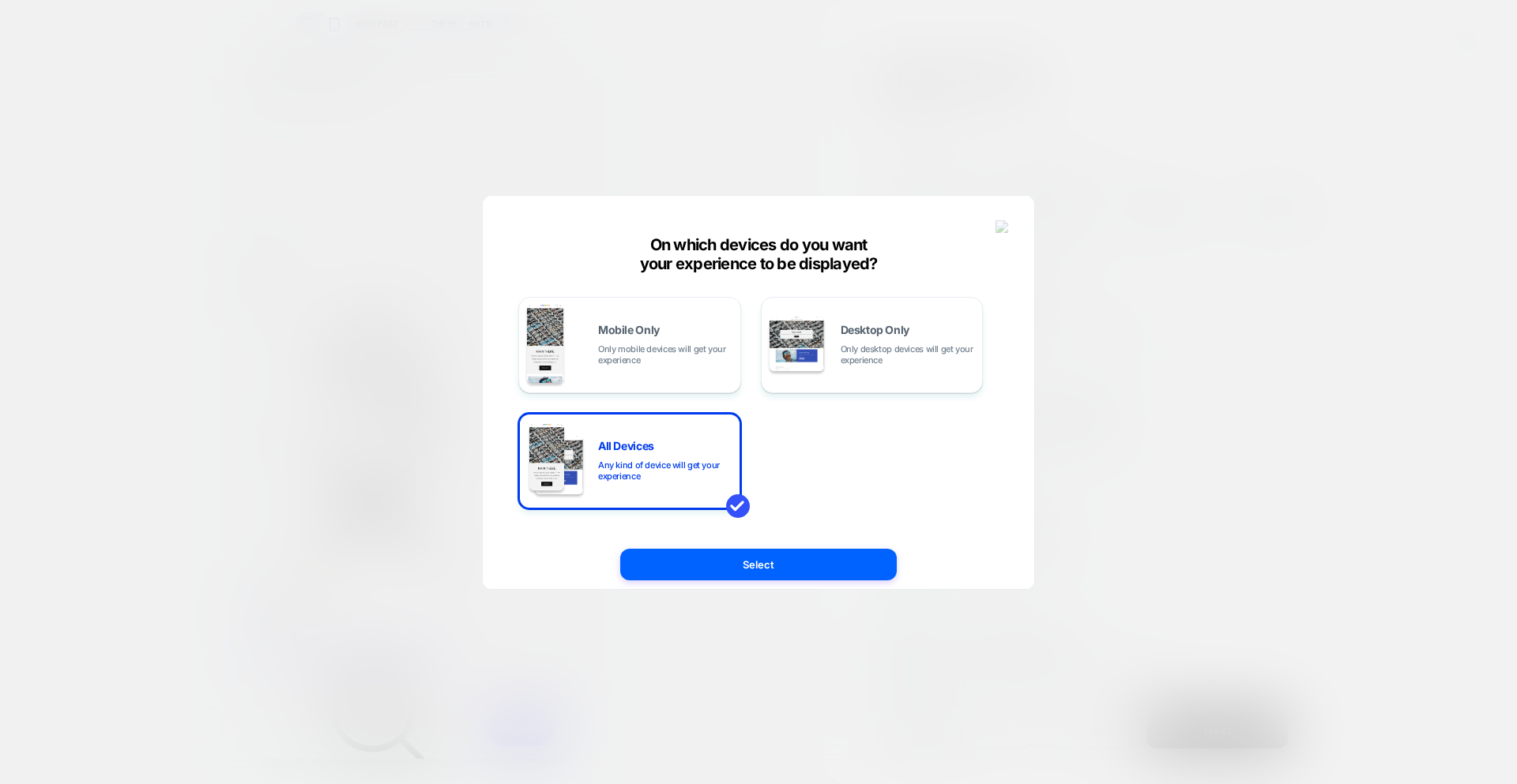
click at [1000, 217] on button at bounding box center [1003, 227] width 23 height 23
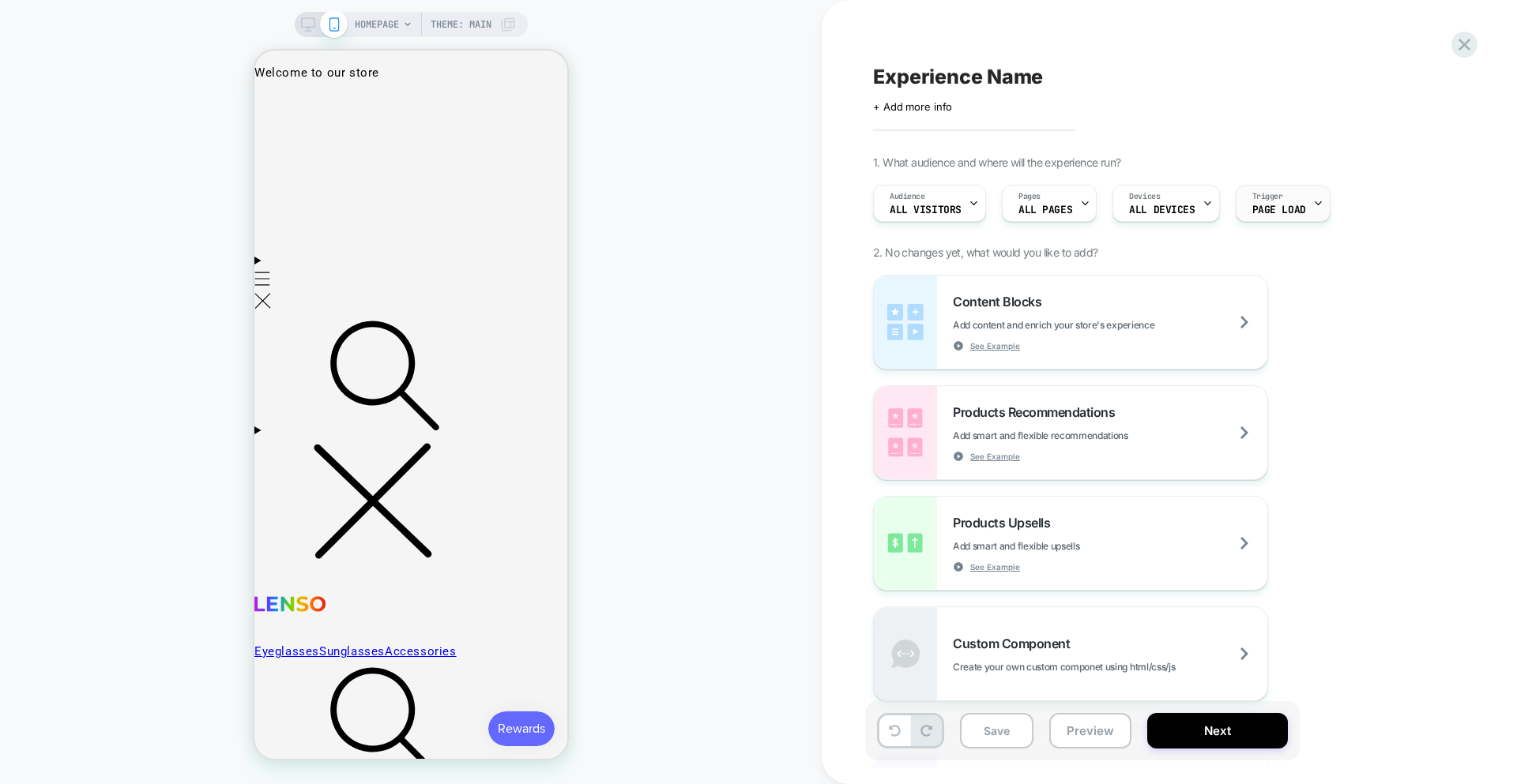
click at [1313, 191] on div at bounding box center [1318, 203] width 10 height 36
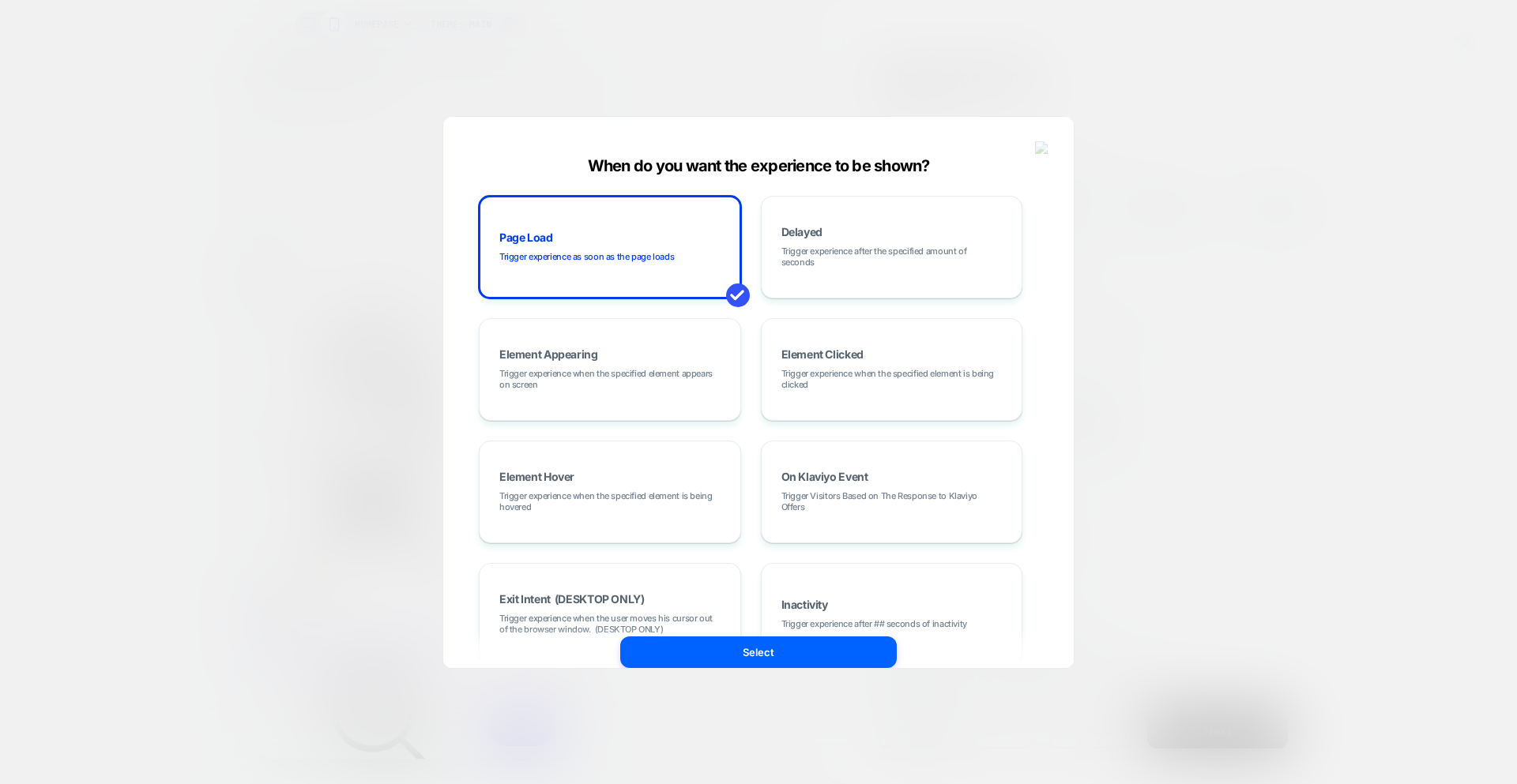
click at [1038, 135] on div "When do you want the experience to be shown? Page Load Trigger experience as so…" at bounding box center [758, 412] width 630 height 559
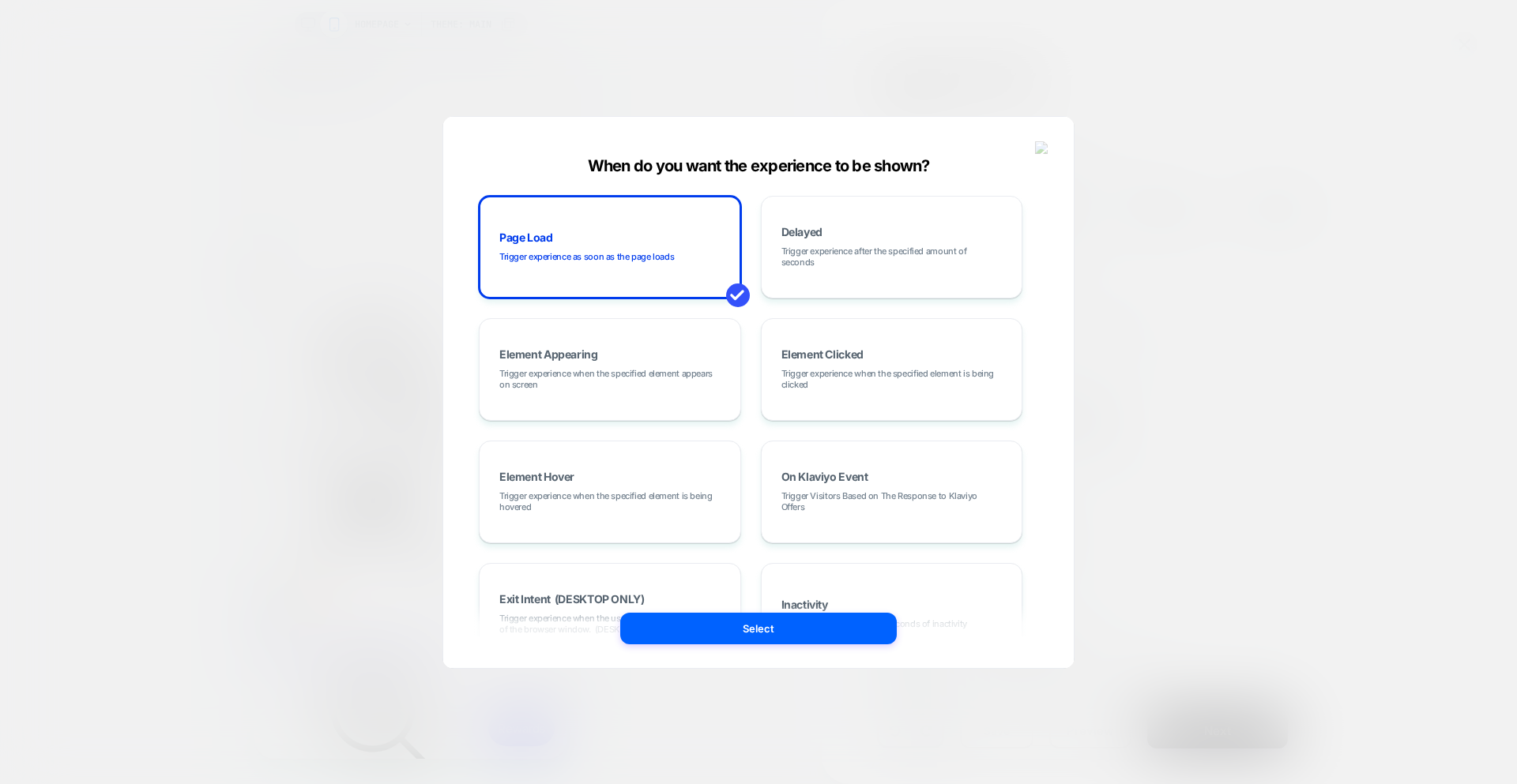
drag, startPoint x: 1042, startPoint y: 147, endPoint x: 1074, endPoint y: 224, distance: 83.4
click at [1042, 147] on img at bounding box center [1042, 148] width 14 height 13
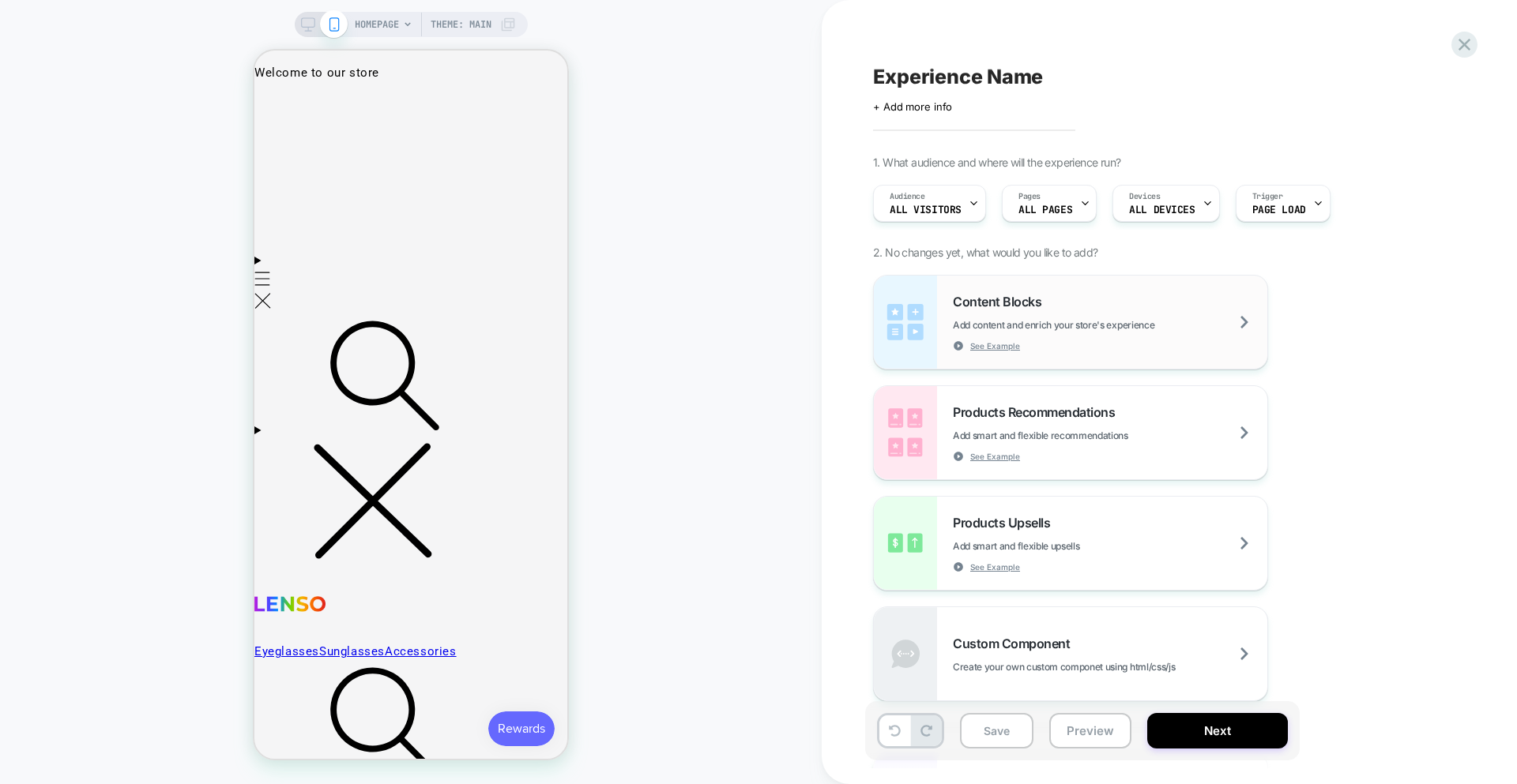
click at [1089, 311] on div "Content Blocks Add content and enrich your store's experience See Example" at bounding box center [1109, 322] width 314 height 57
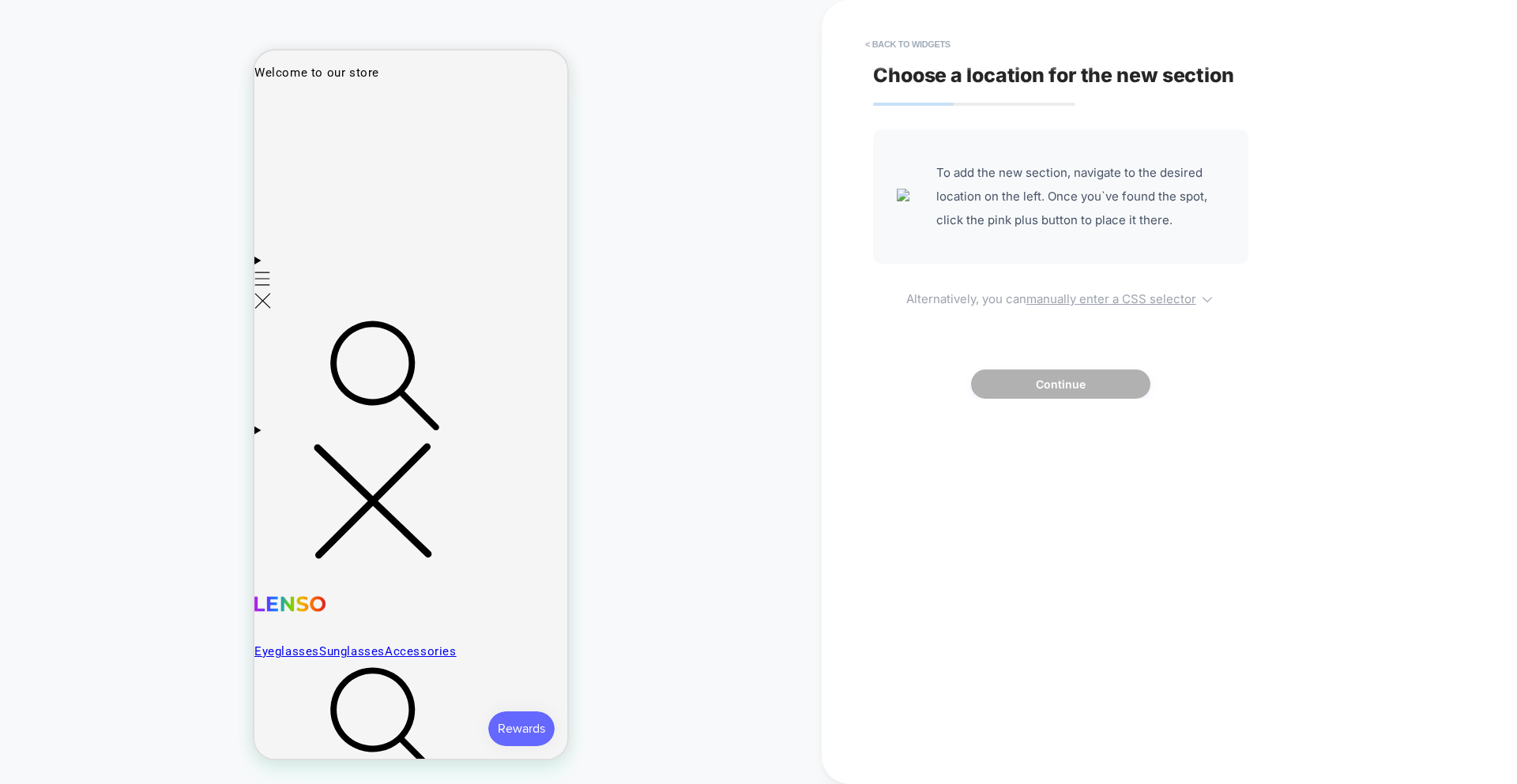
click at [1071, 299] on u "manually enter a CSS selector" at bounding box center [1111, 299] width 170 height 15
select select "*******"
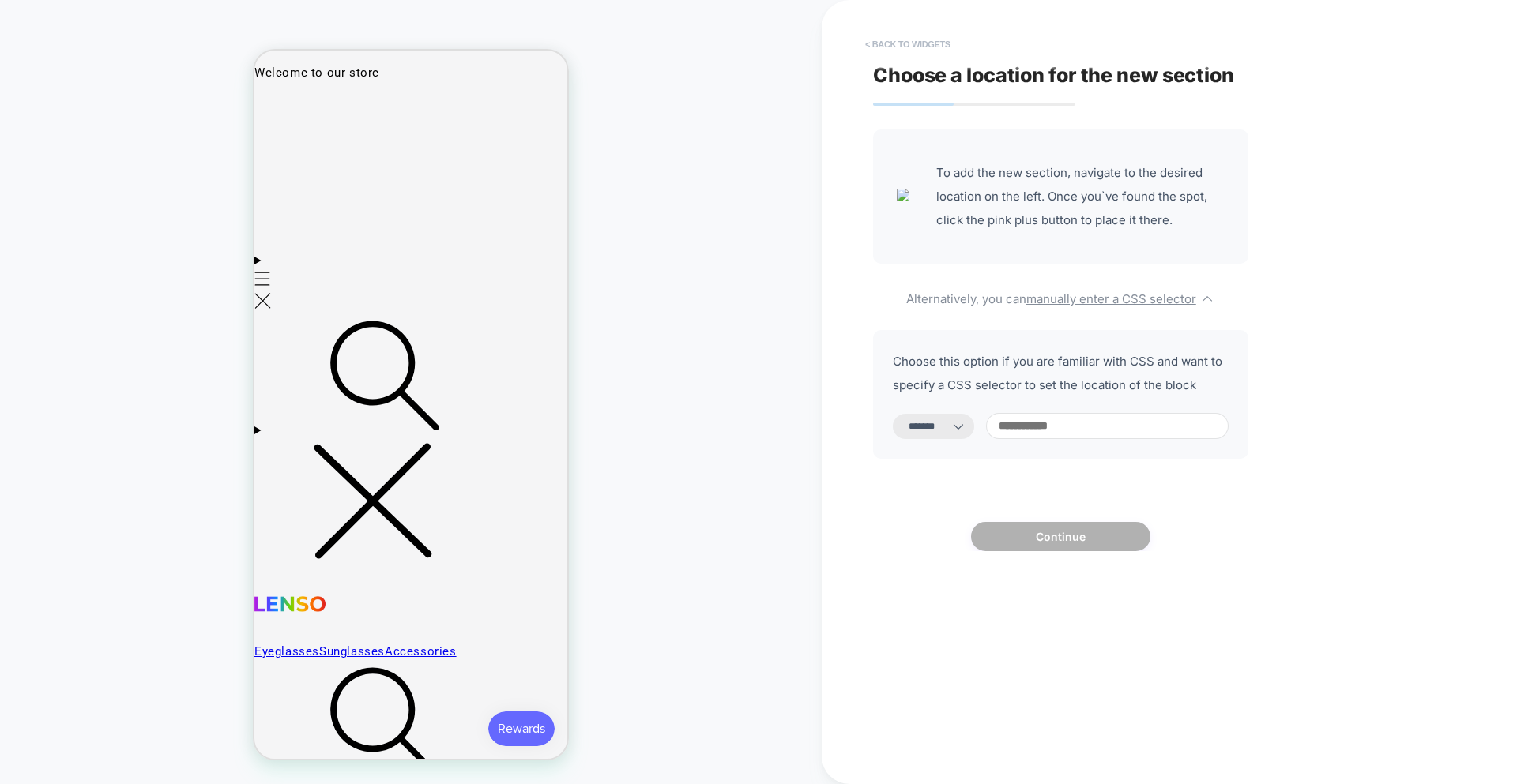
click at [914, 33] on button "< Back to widgets" at bounding box center [907, 44] width 101 height 25
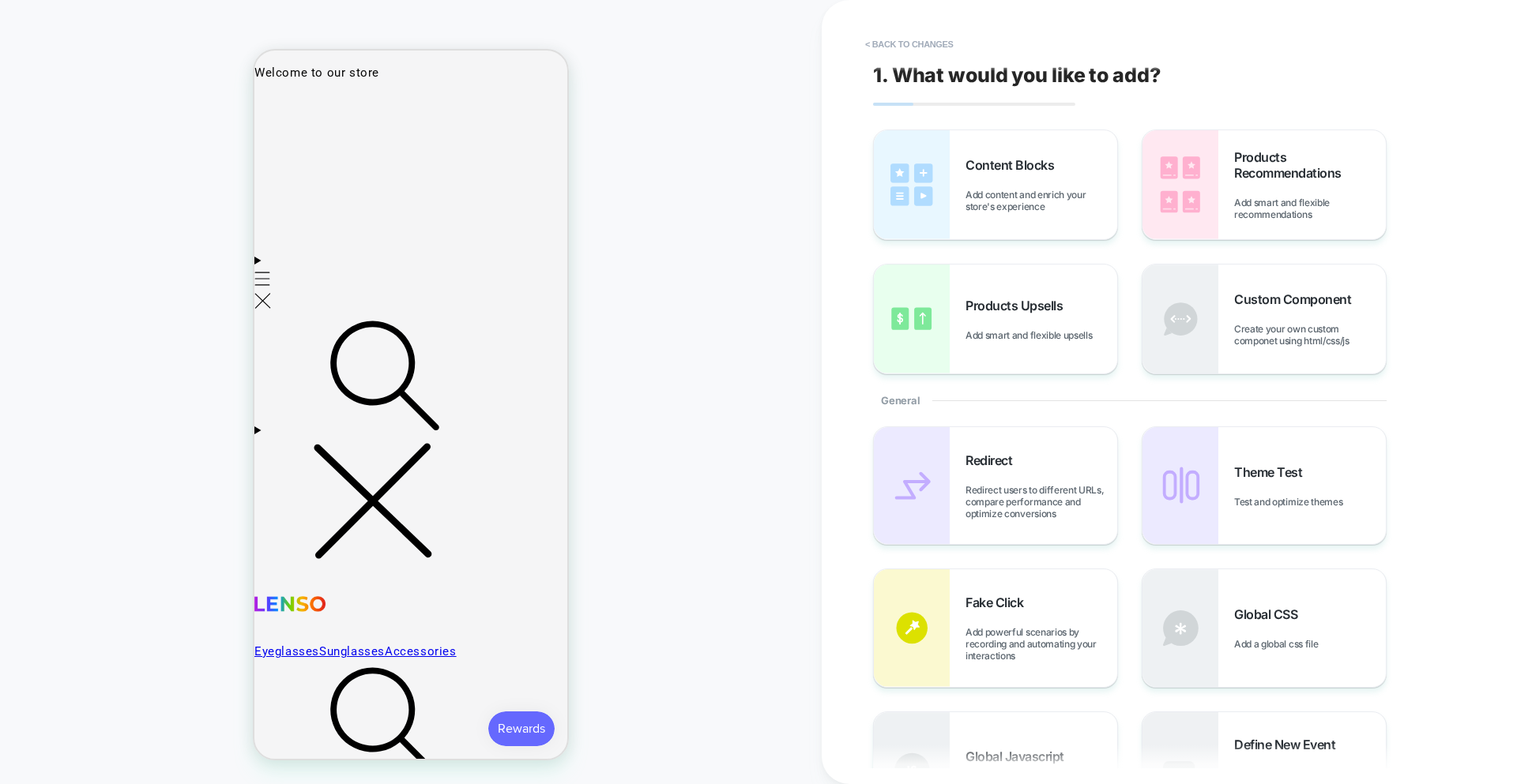
click at [940, 58] on div "1. What would you like to add? Content Blocks Add content and enrich your store…" at bounding box center [1161, 392] width 593 height 752
click at [931, 53] on button "< Back to changes" at bounding box center [909, 44] width 104 height 25
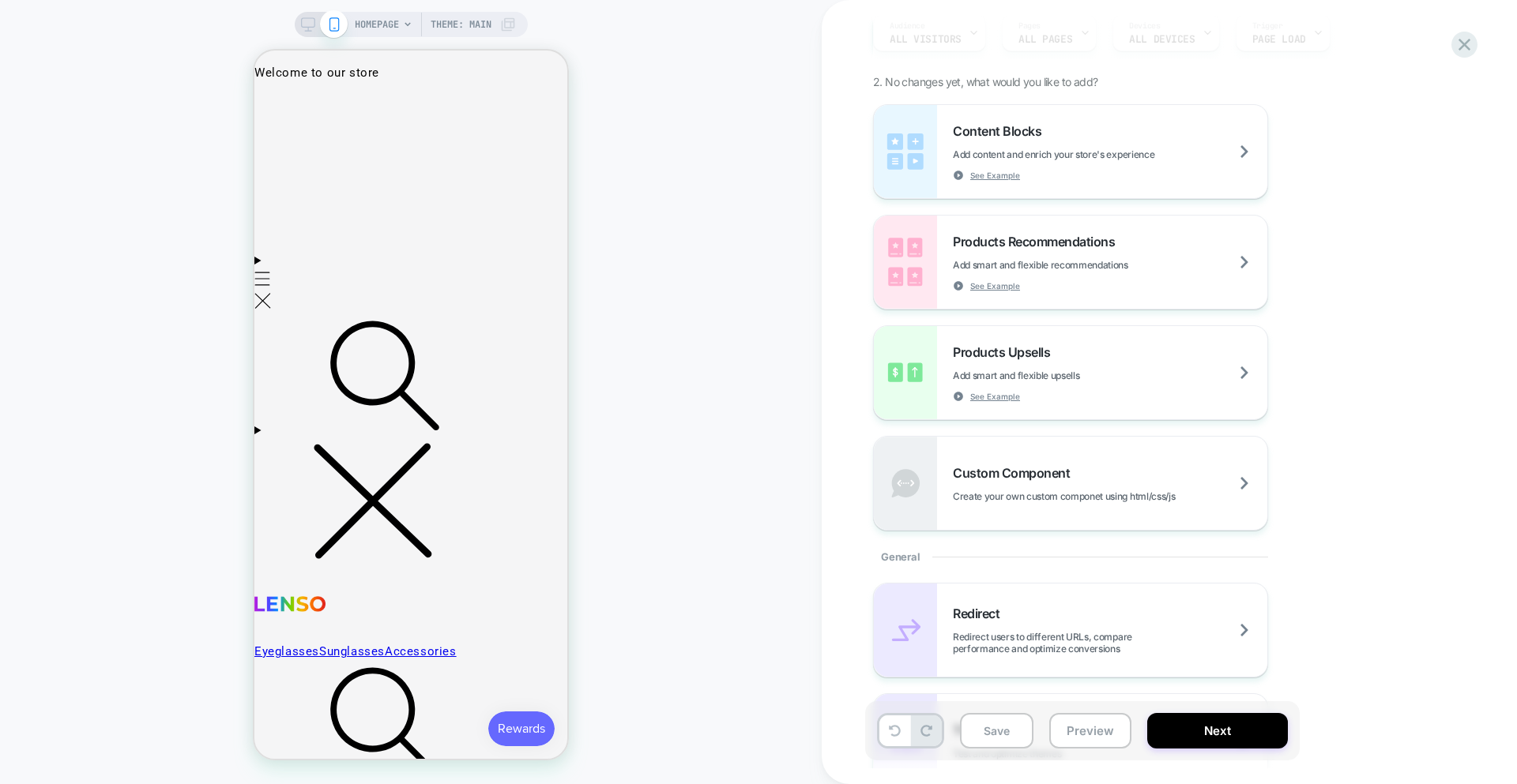
scroll to position [183, 0]
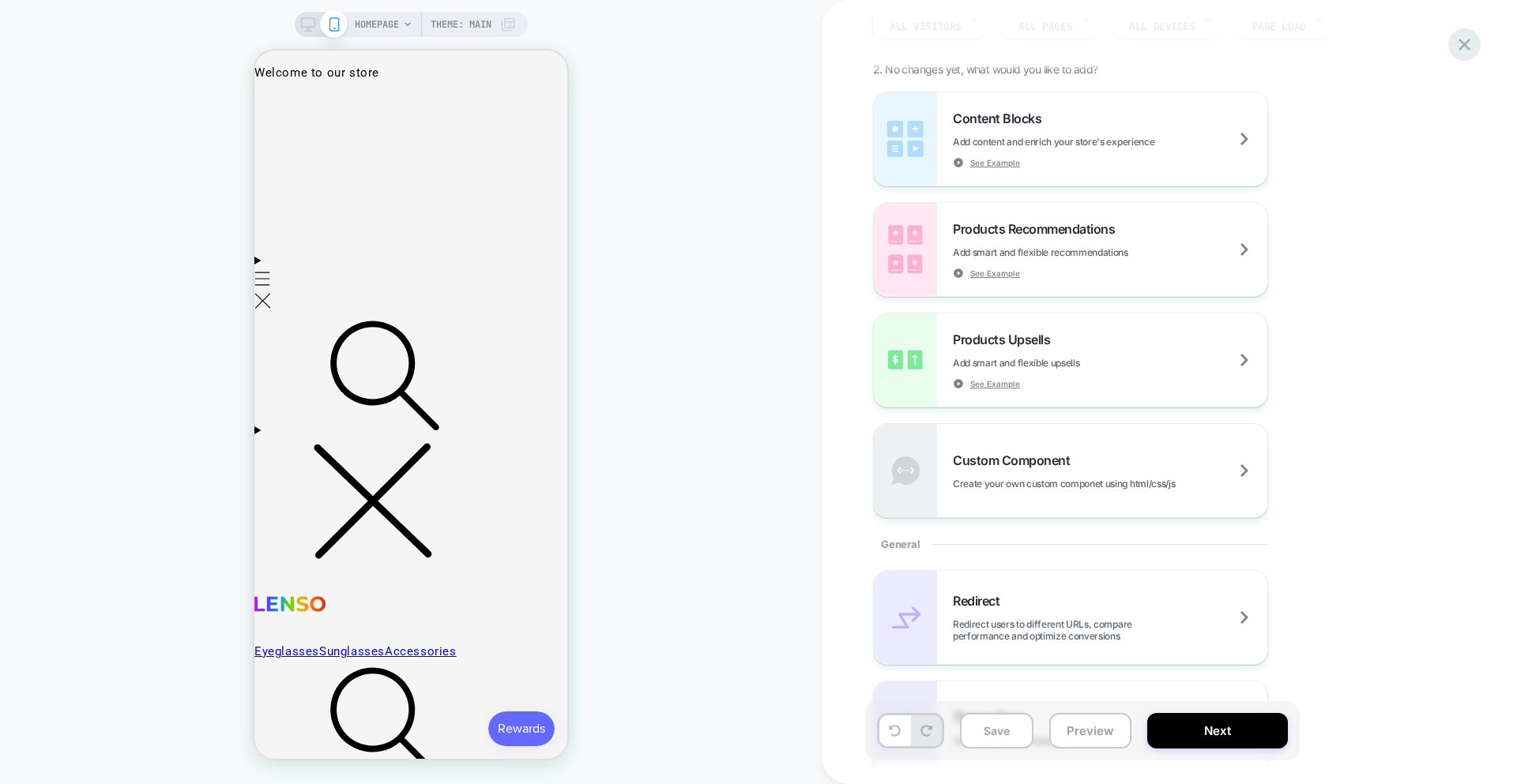
click at [1465, 47] on icon at bounding box center [1464, 45] width 22 height 22
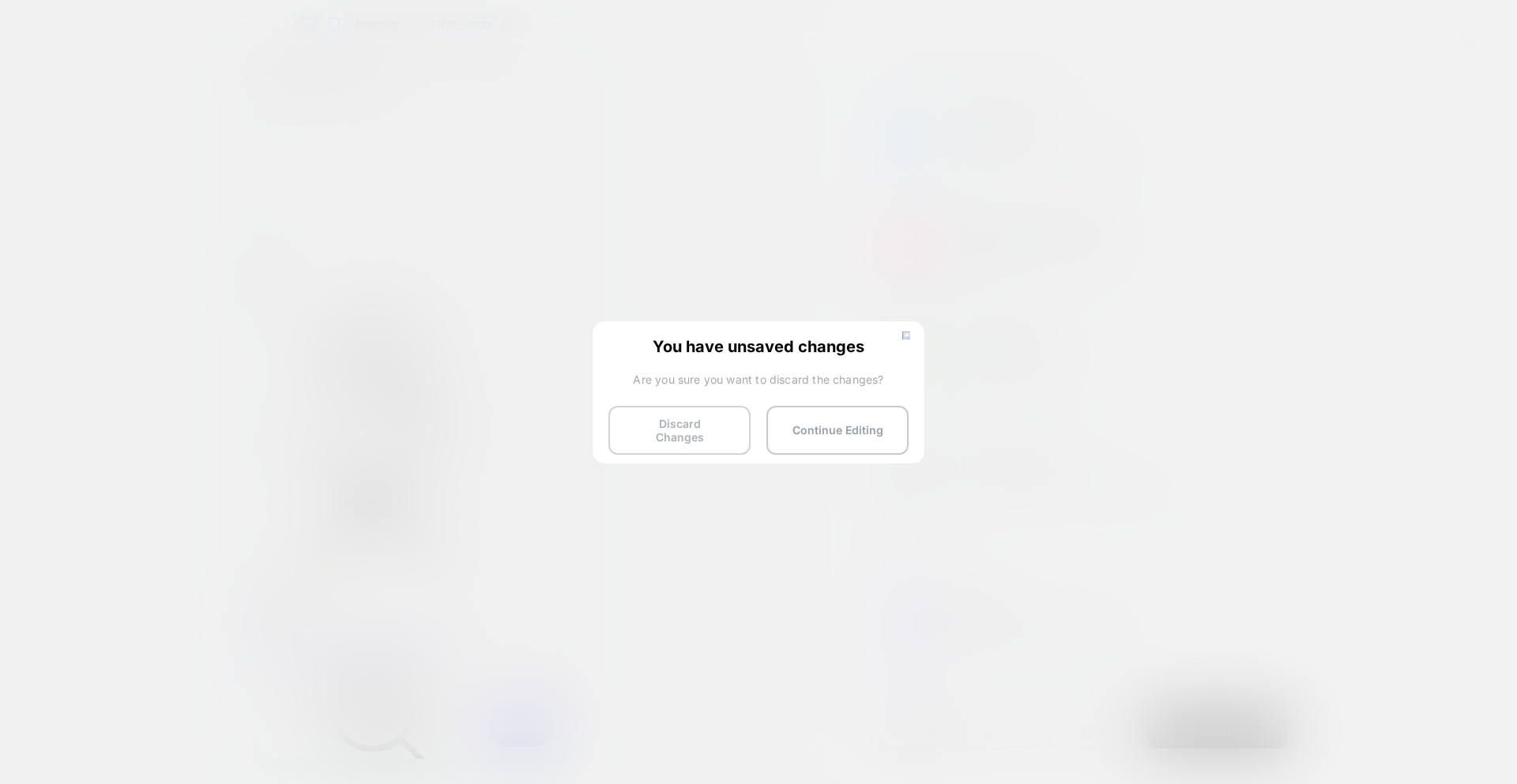
click at [672, 417] on button "Discard Changes" at bounding box center [679, 430] width 143 height 49
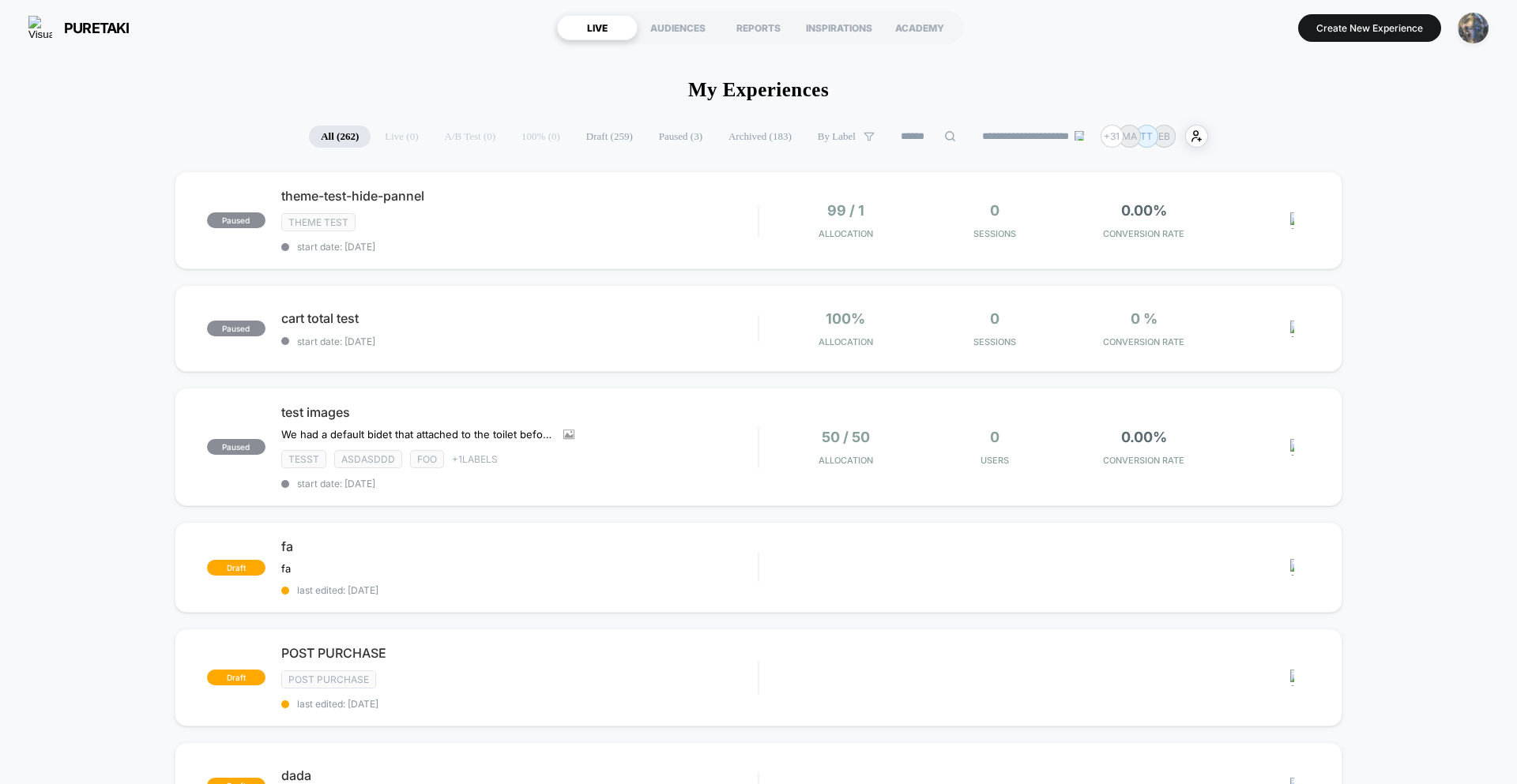
click at [1463, 34] on img "button" at bounding box center [1473, 27] width 31 height 31
